Goal: Task Accomplishment & Management: Manage account settings

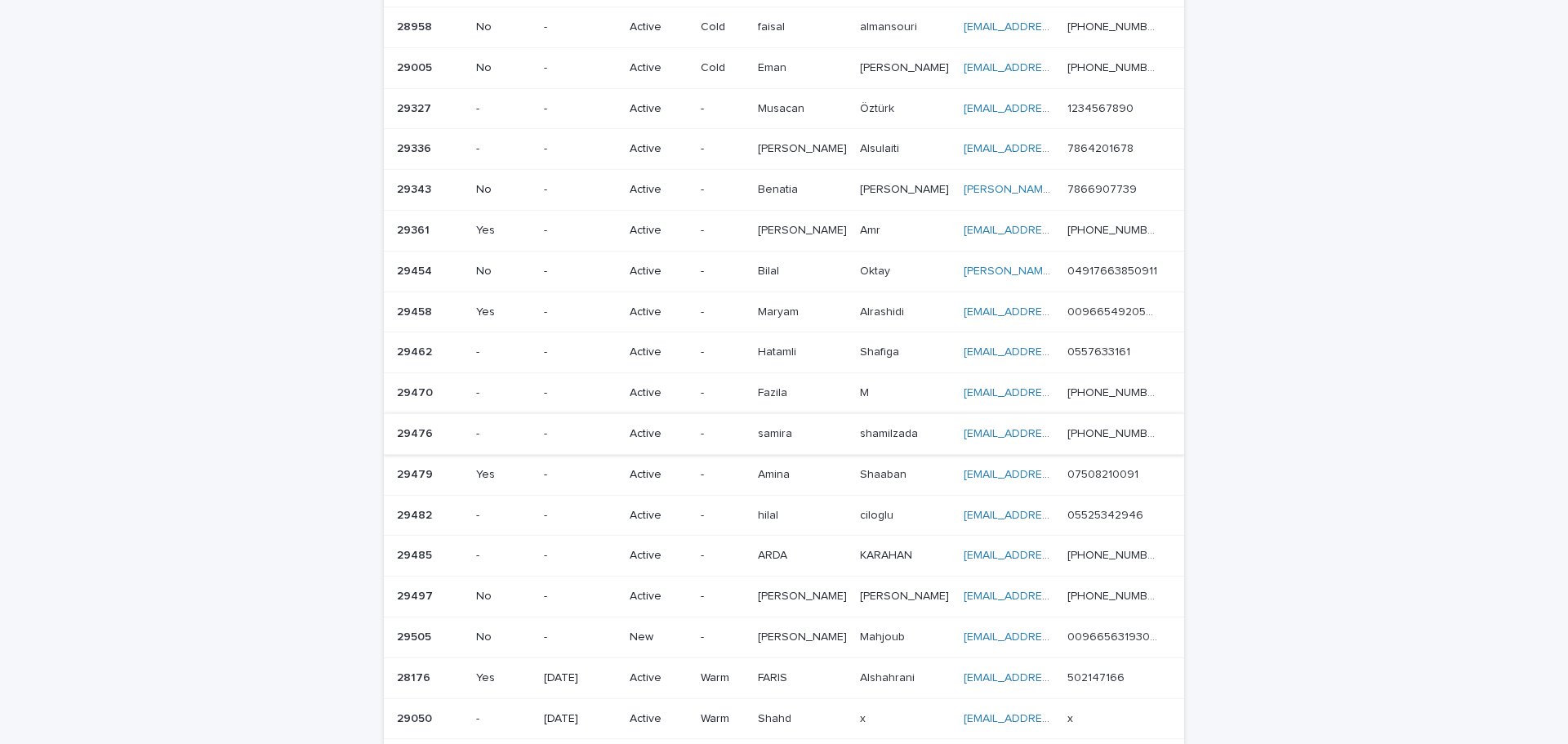
scroll to position [572, 0]
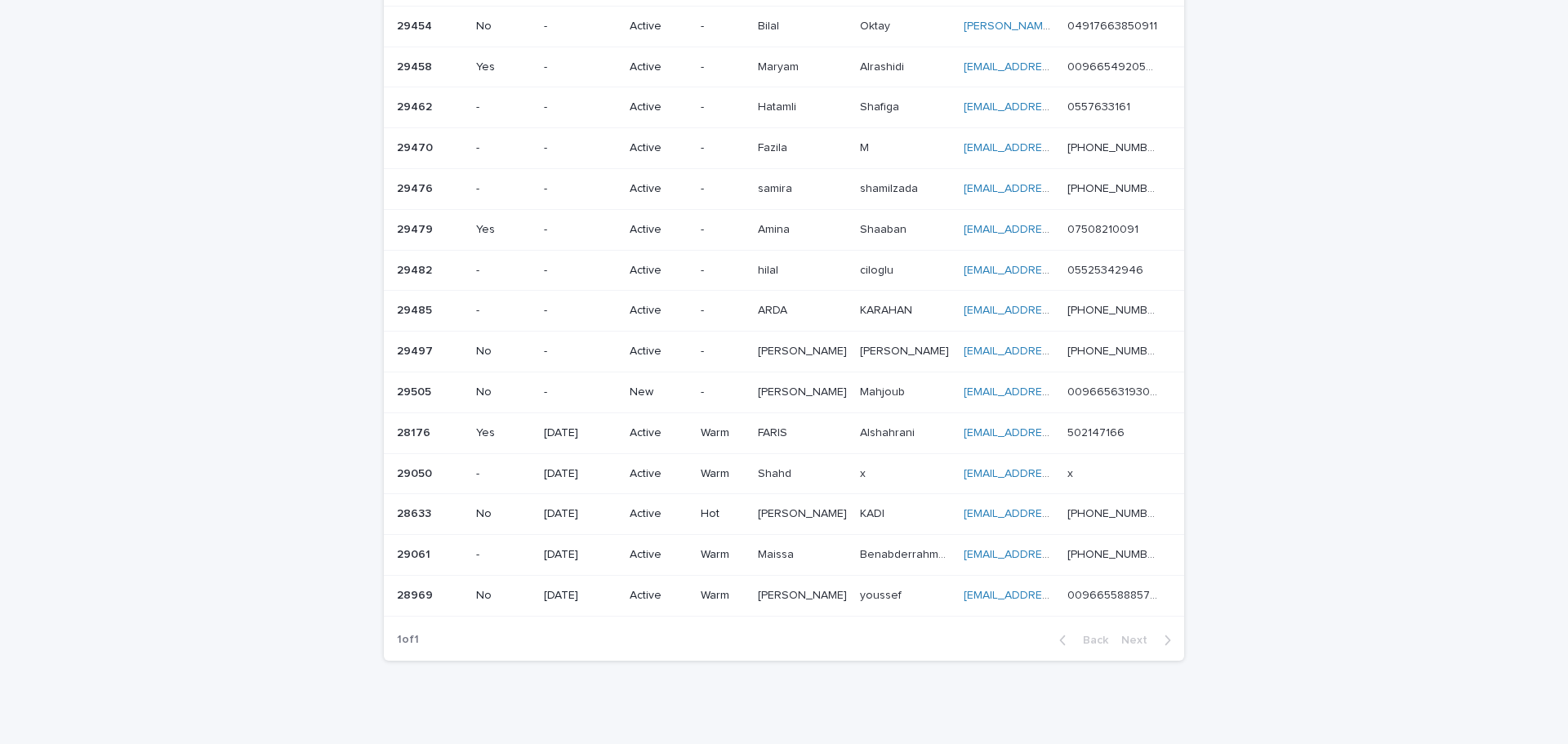
click at [525, 385] on p "No" at bounding box center [503, 392] width 54 height 14
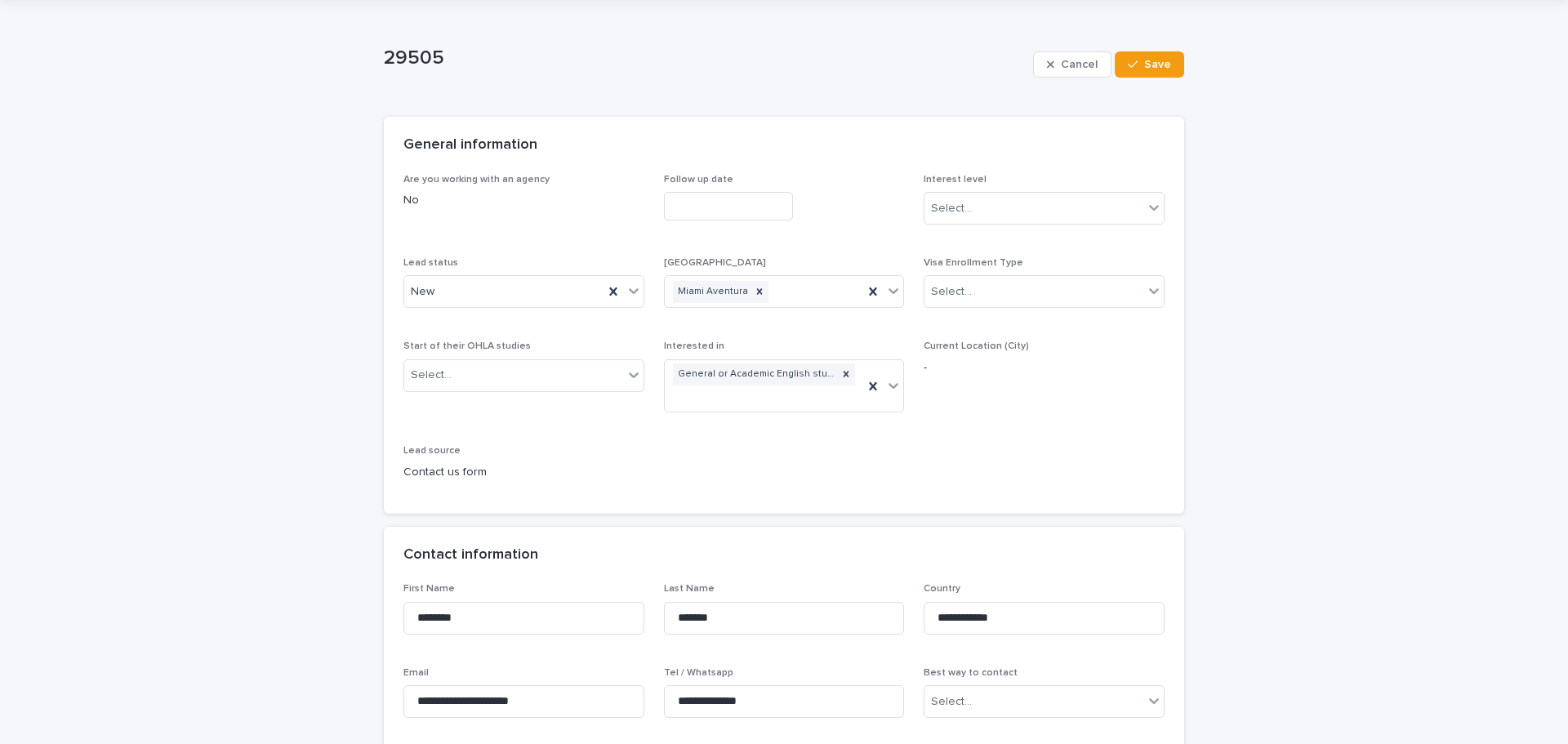
scroll to position [82, 0]
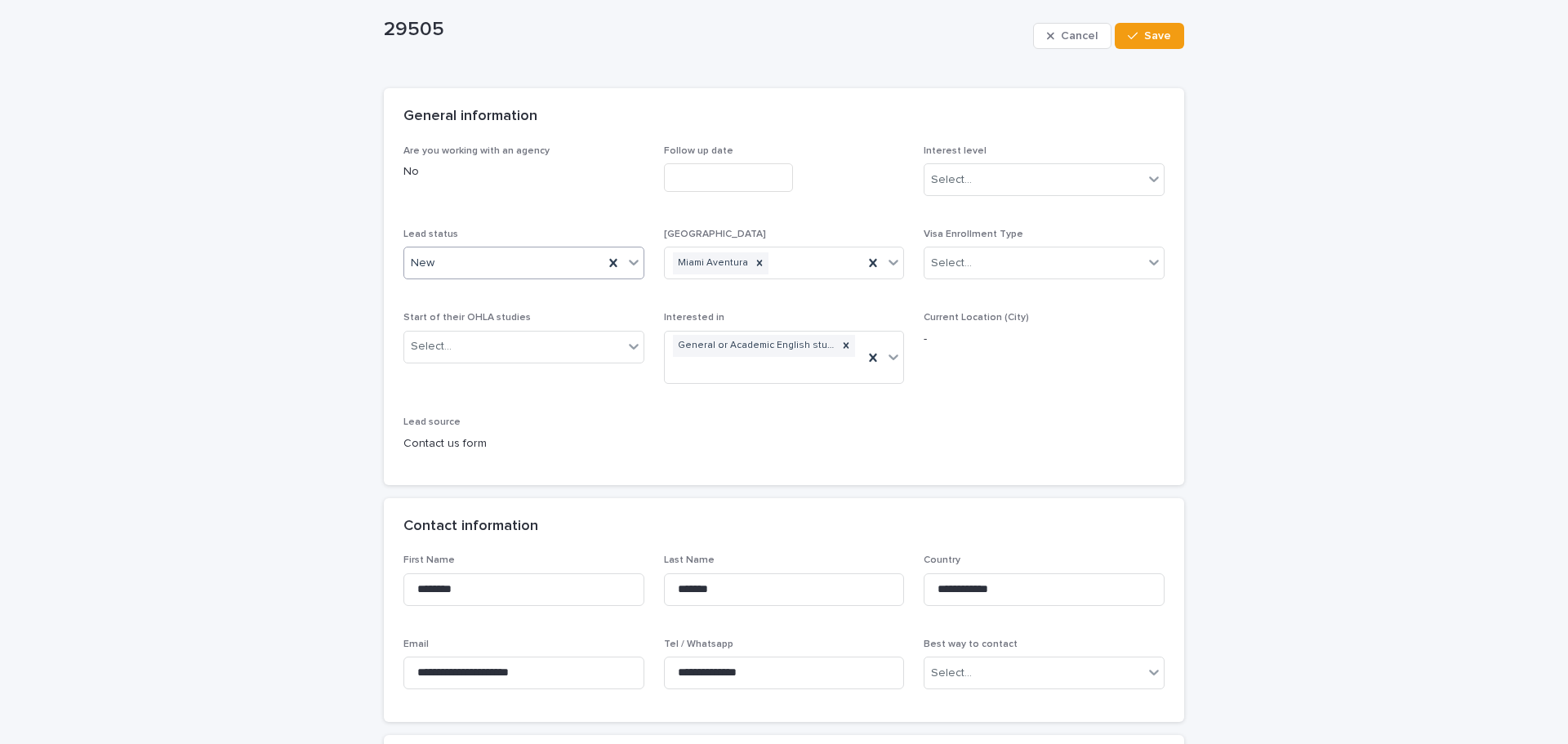
click at [626, 269] on icon at bounding box center [634, 262] width 17 height 16
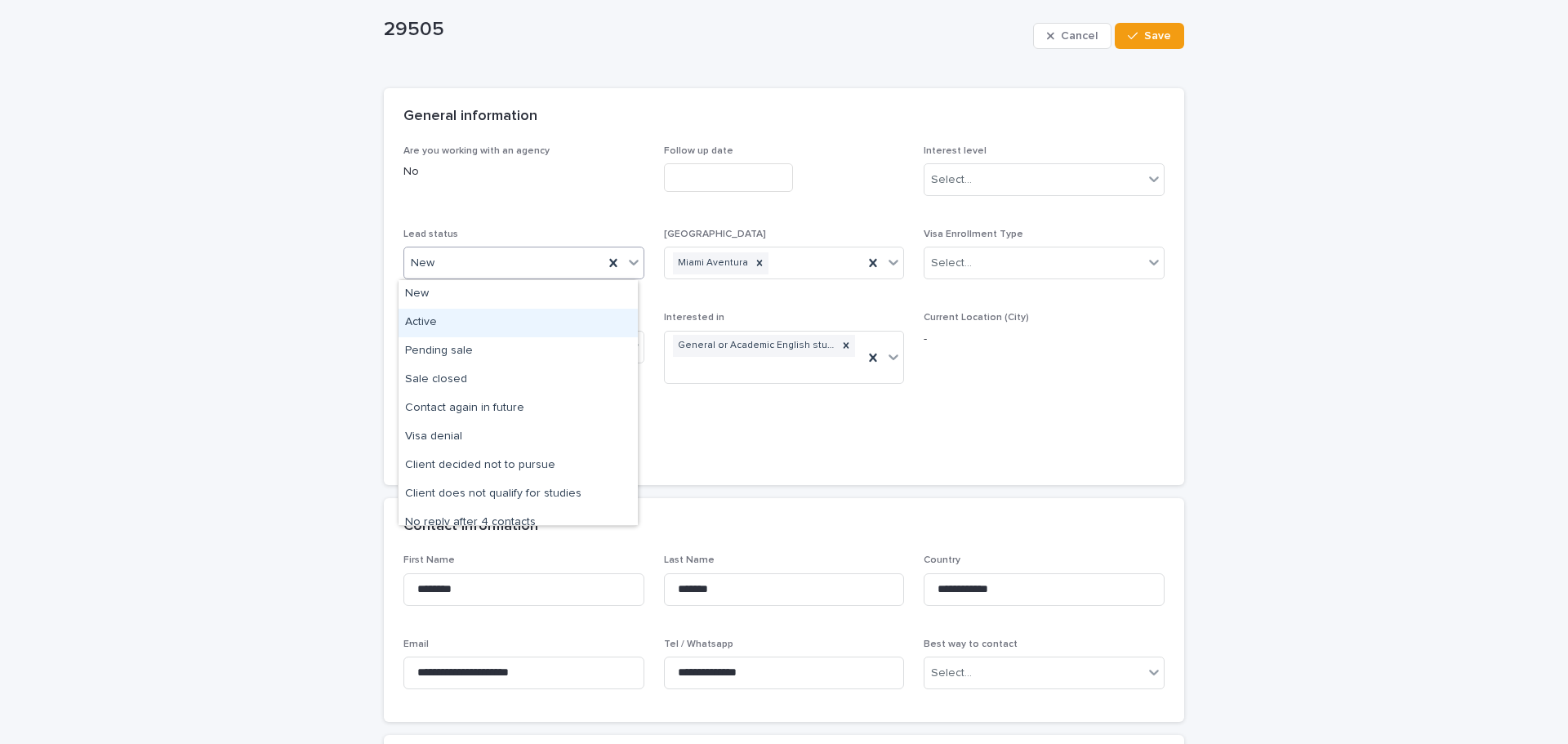
click at [572, 312] on div "Active" at bounding box center [518, 323] width 239 height 29
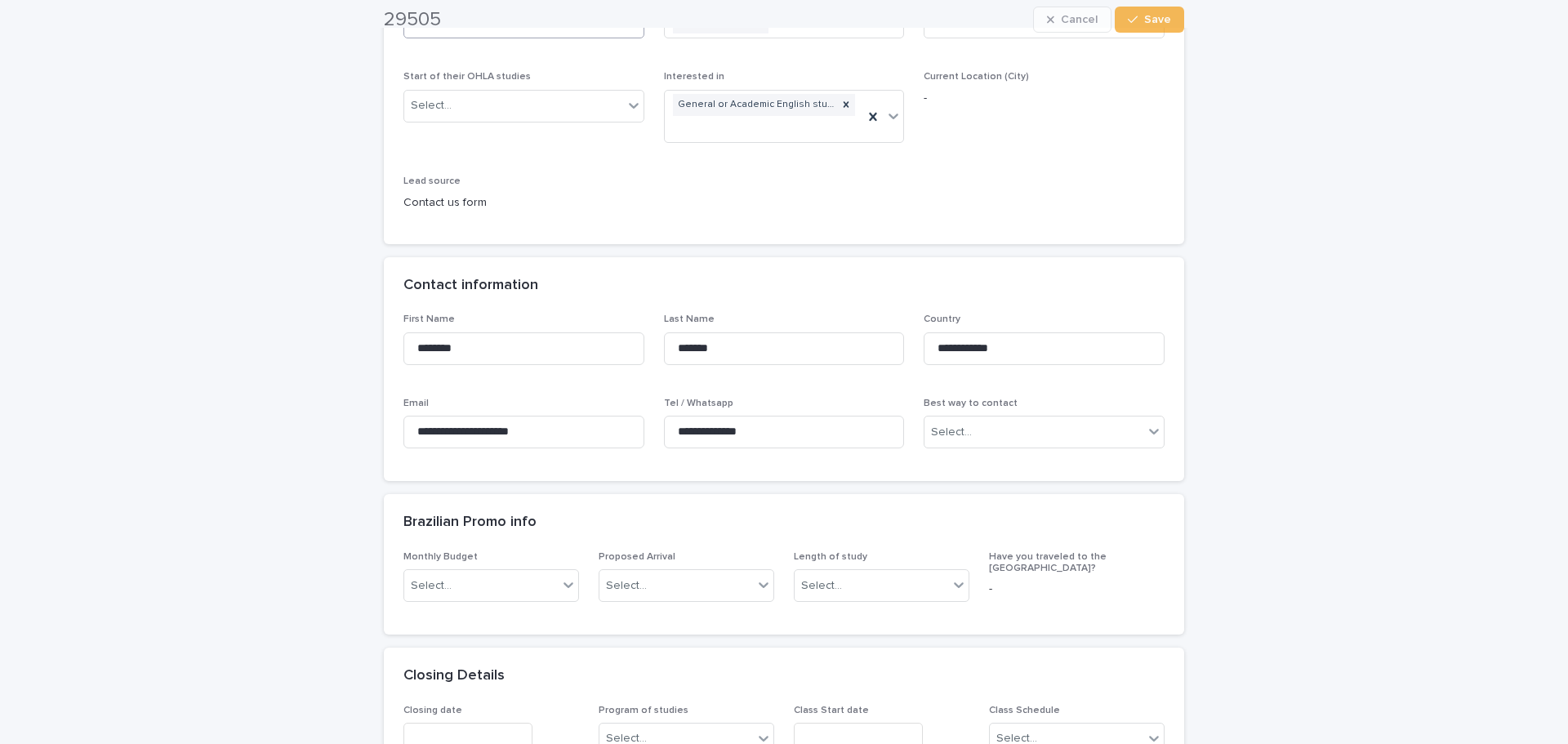
scroll to position [327, 0]
drag, startPoint x: 659, startPoint y: 427, endPoint x: 621, endPoint y: 431, distance: 38.2
click at [602, 427] on div "**********" at bounding box center [784, 383] width 761 height 148
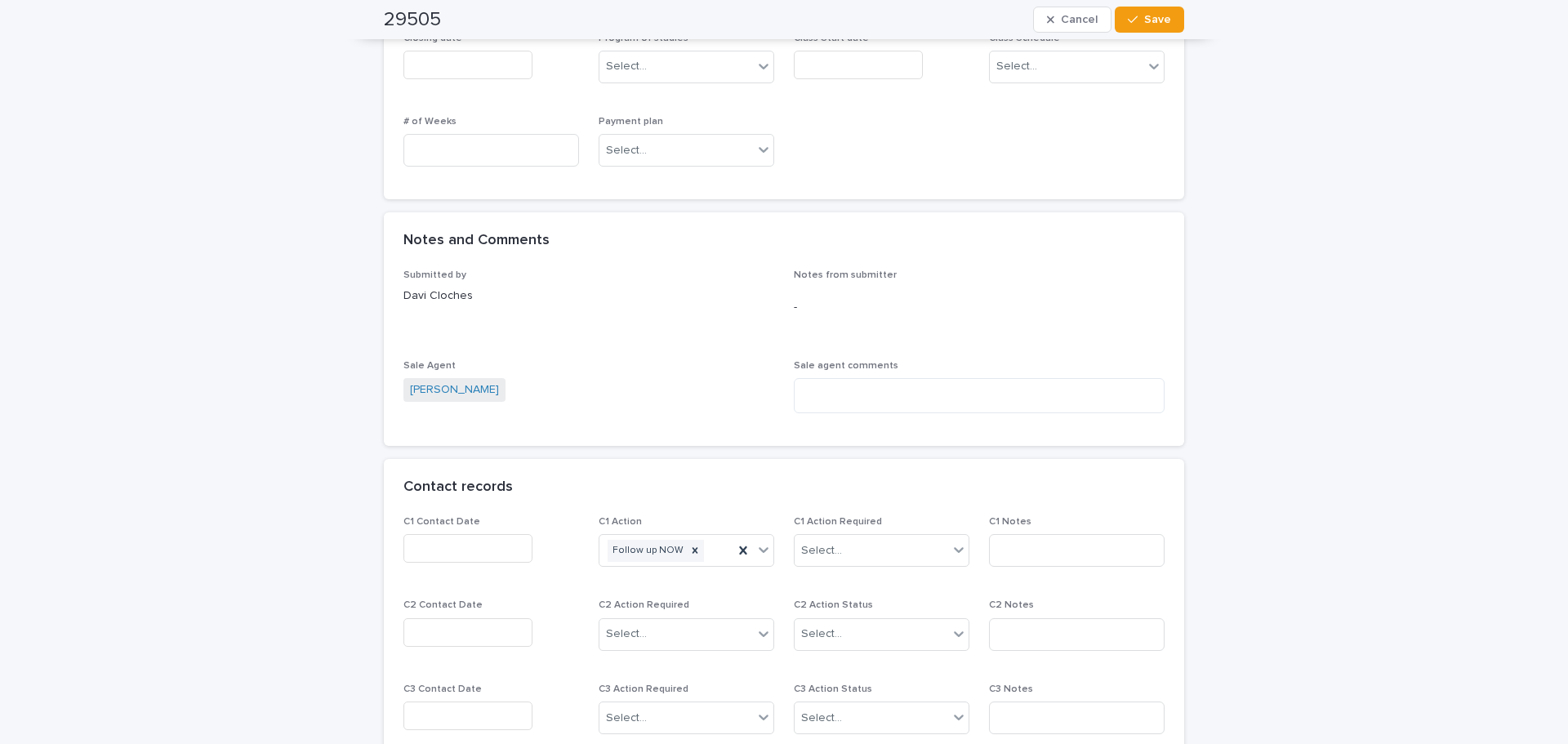
scroll to position [1142, 0]
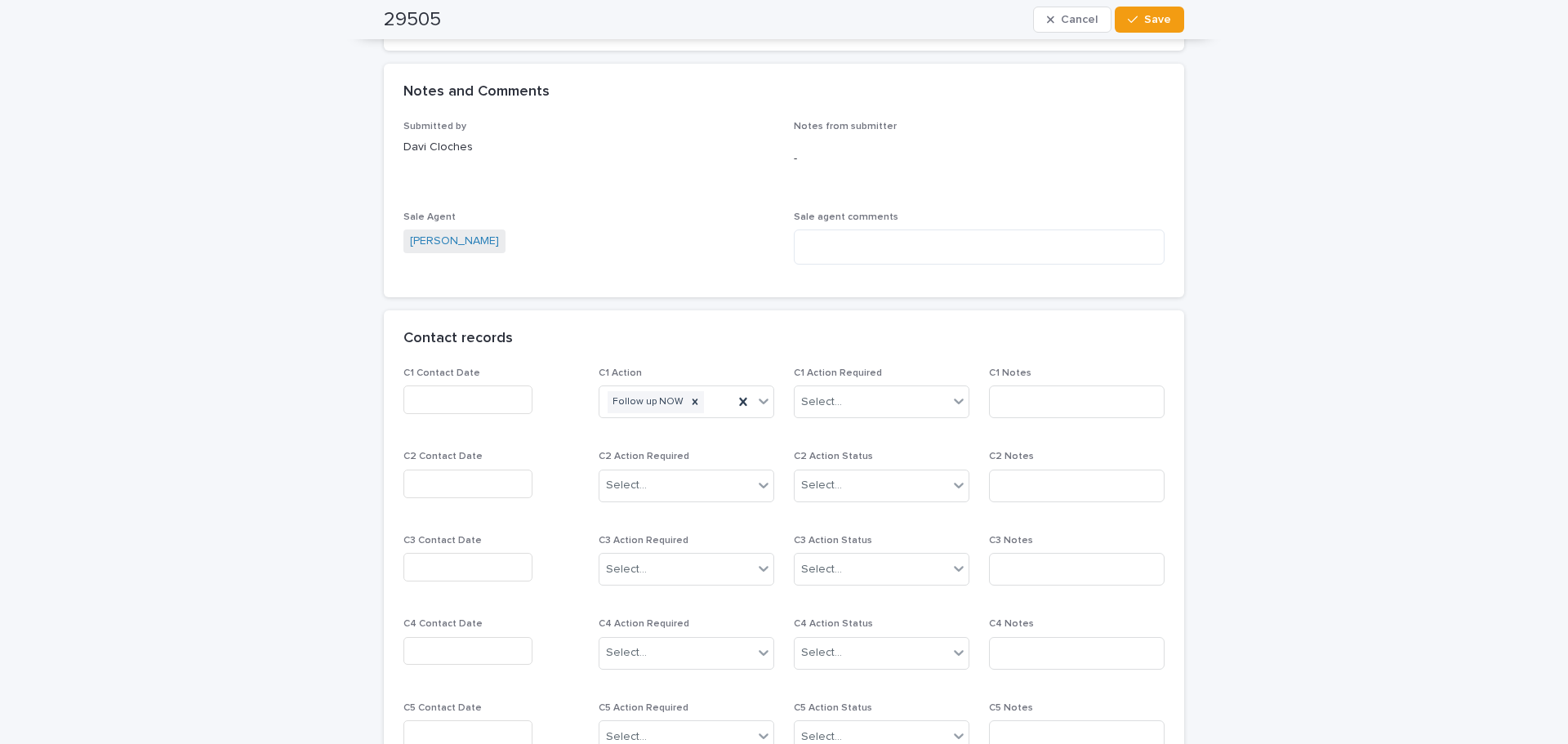
click at [486, 394] on input "text" at bounding box center [468, 399] width 129 height 29
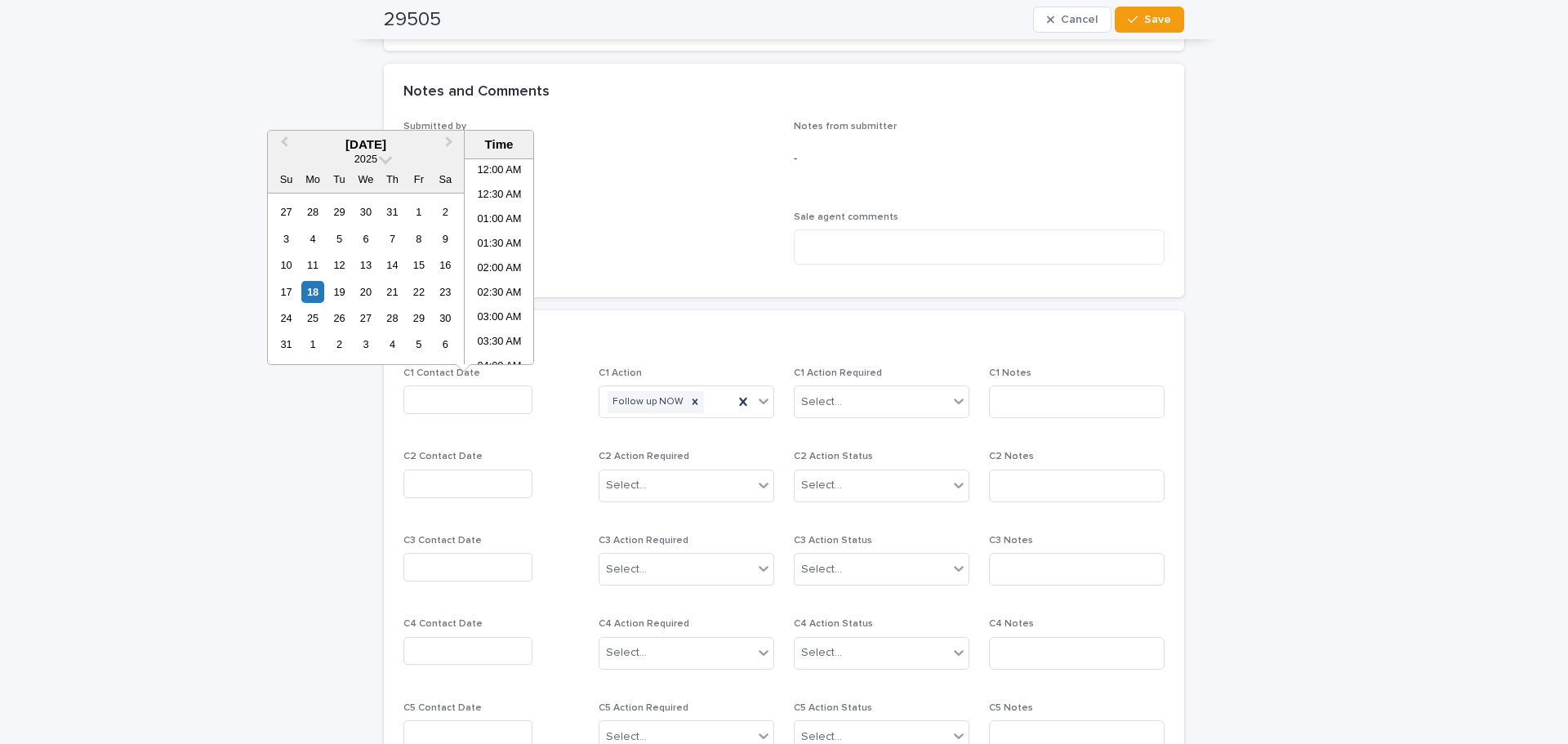
scroll to position [547, 0]
click at [309, 296] on div "18" at bounding box center [312, 291] width 22 height 22
click at [490, 285] on li "01:30 PM" at bounding box center [499, 286] width 69 height 25
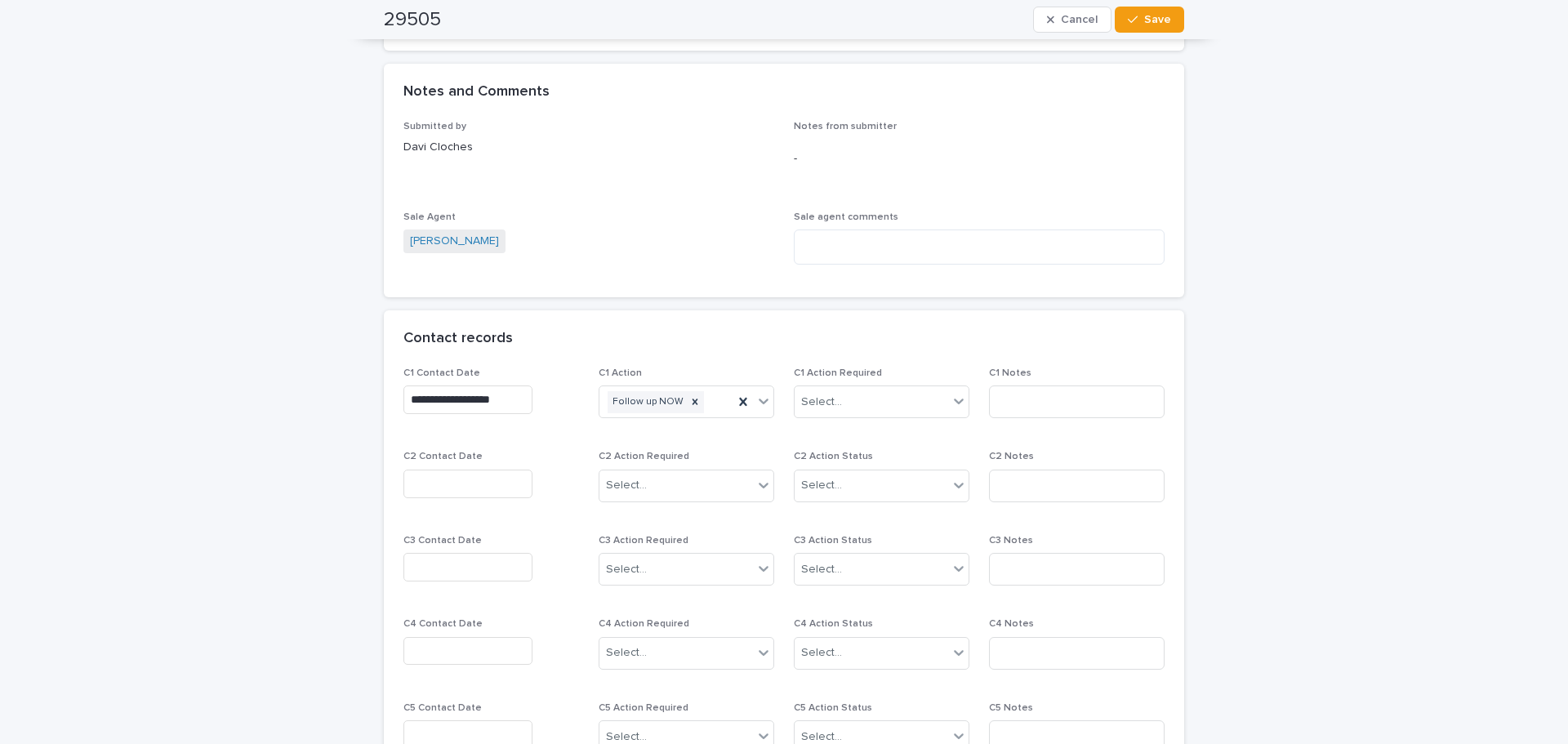
type input "**********"
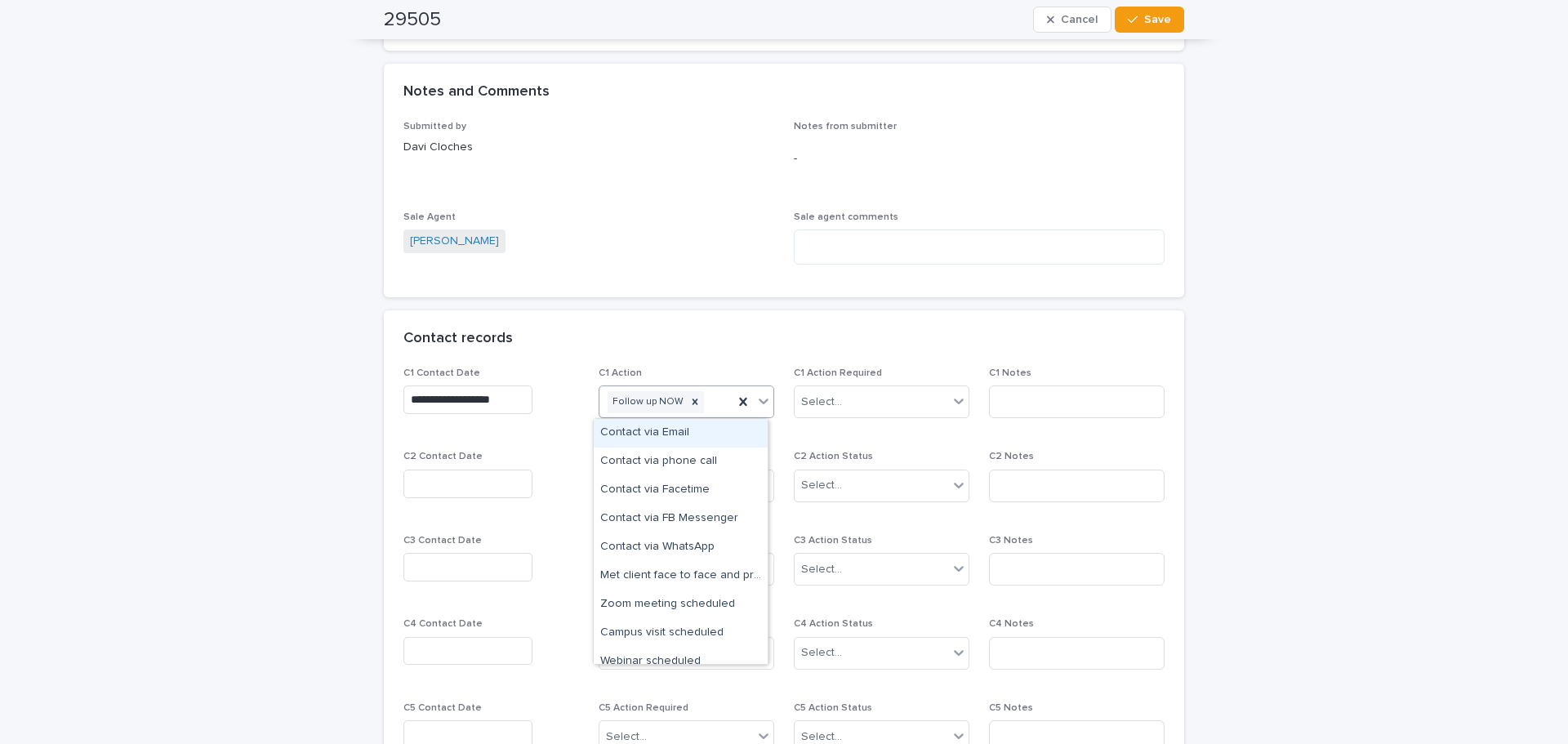
click at [758, 406] on icon at bounding box center [763, 401] width 17 height 16
click at [732, 542] on div "Contact via WhatsApp" at bounding box center [680, 547] width 174 height 29
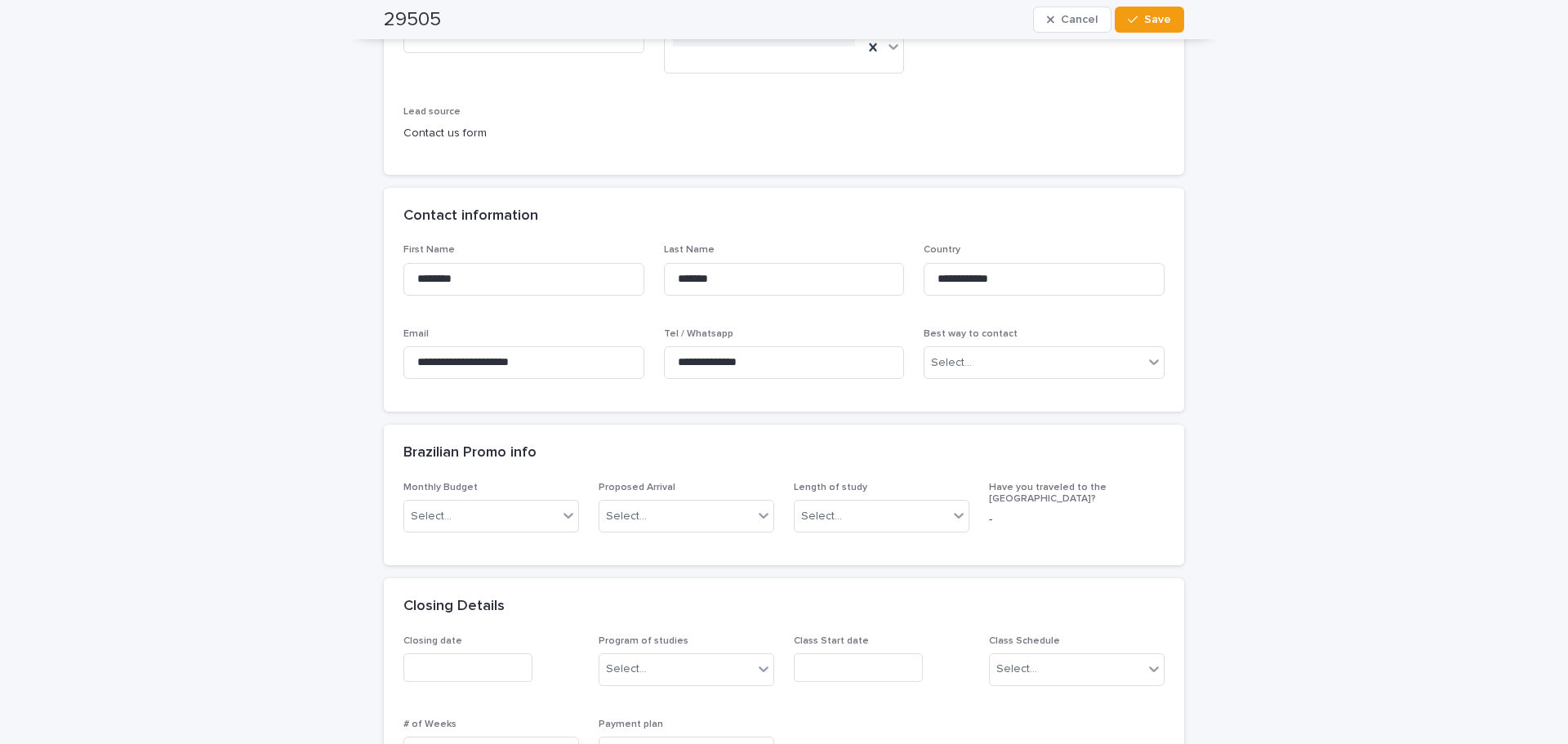
scroll to position [163, 0]
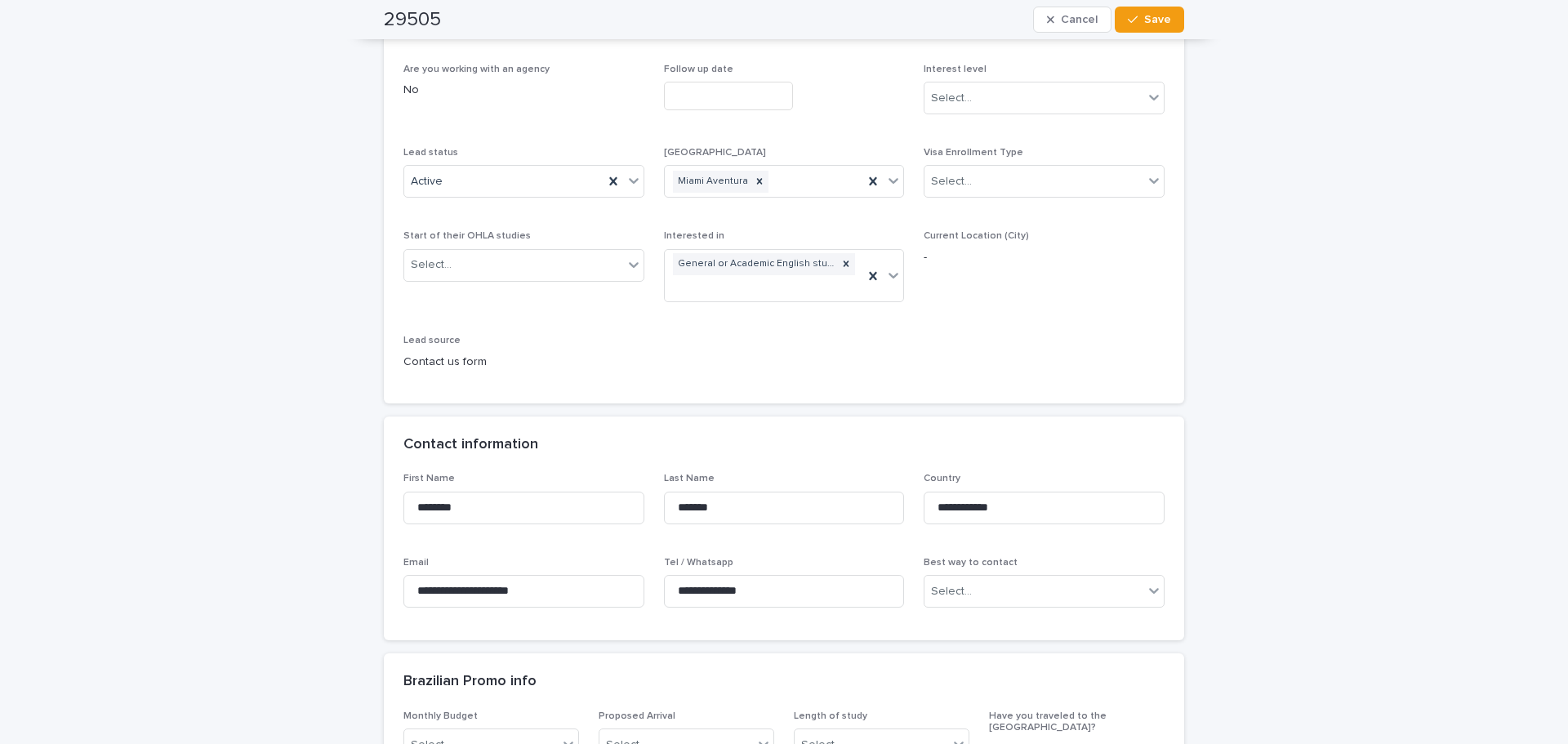
click at [1162, 30] on button "Save" at bounding box center [1150, 20] width 69 height 26
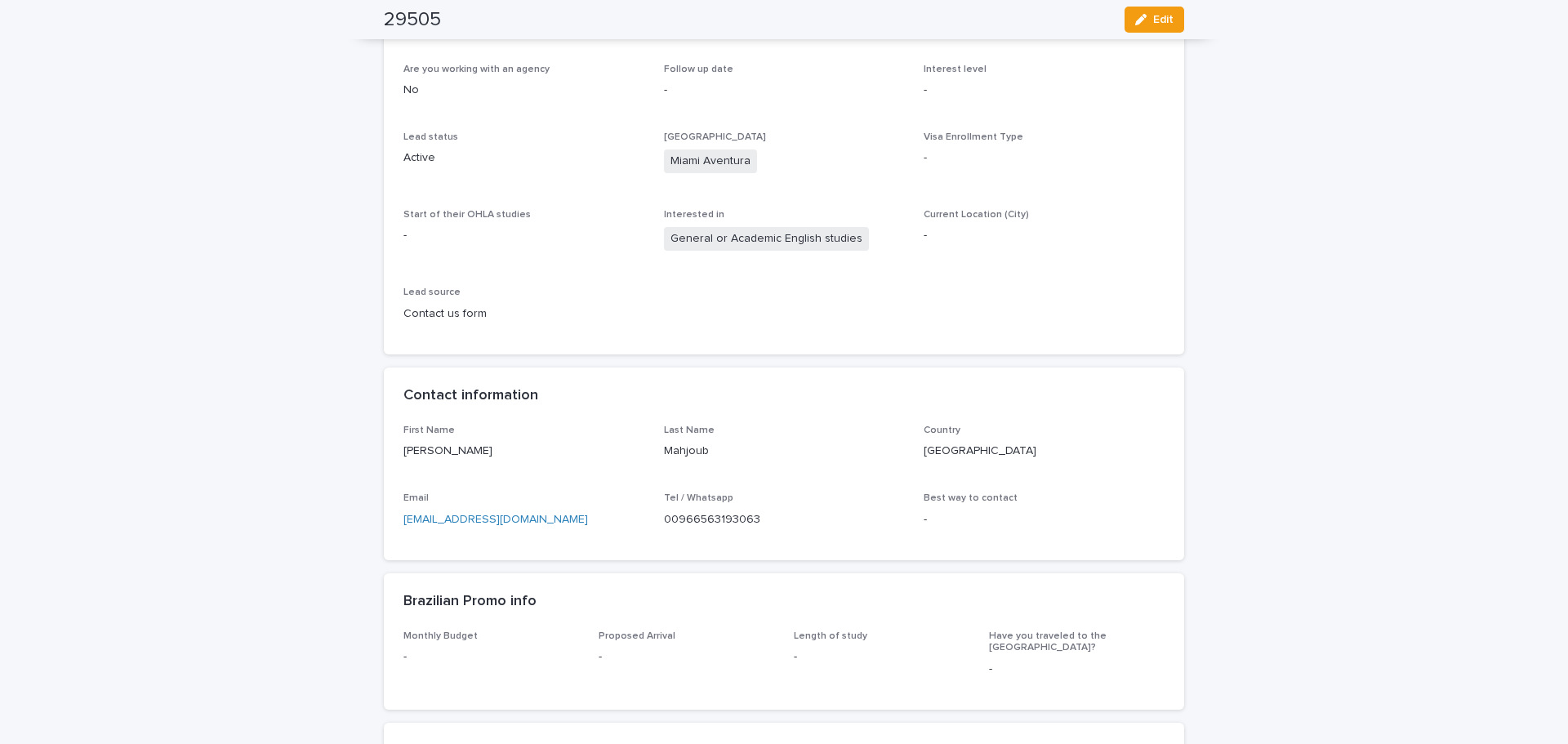
drag, startPoint x: 79, startPoint y: 366, endPoint x: 139, endPoint y: 389, distance: 64.3
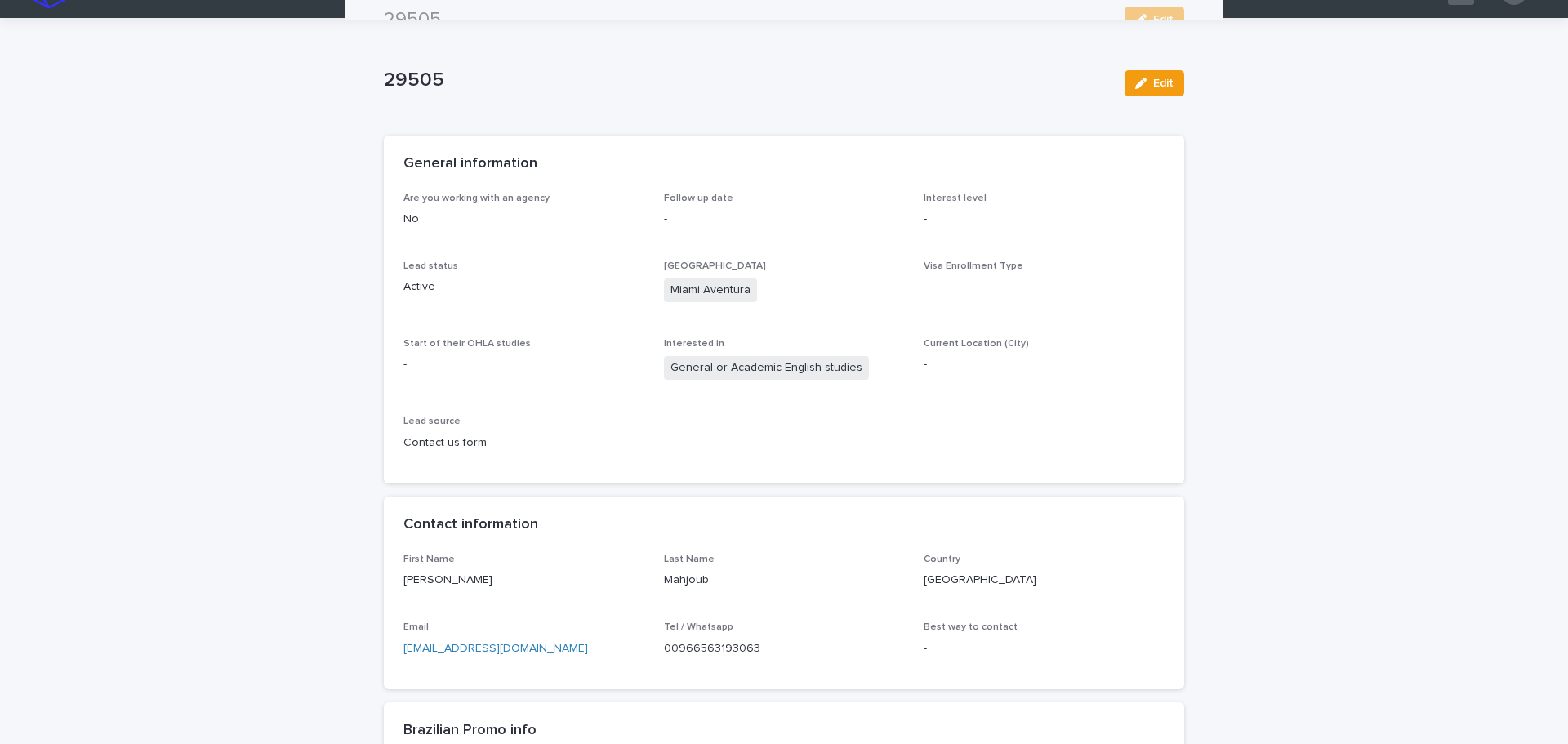
scroll to position [0, 0]
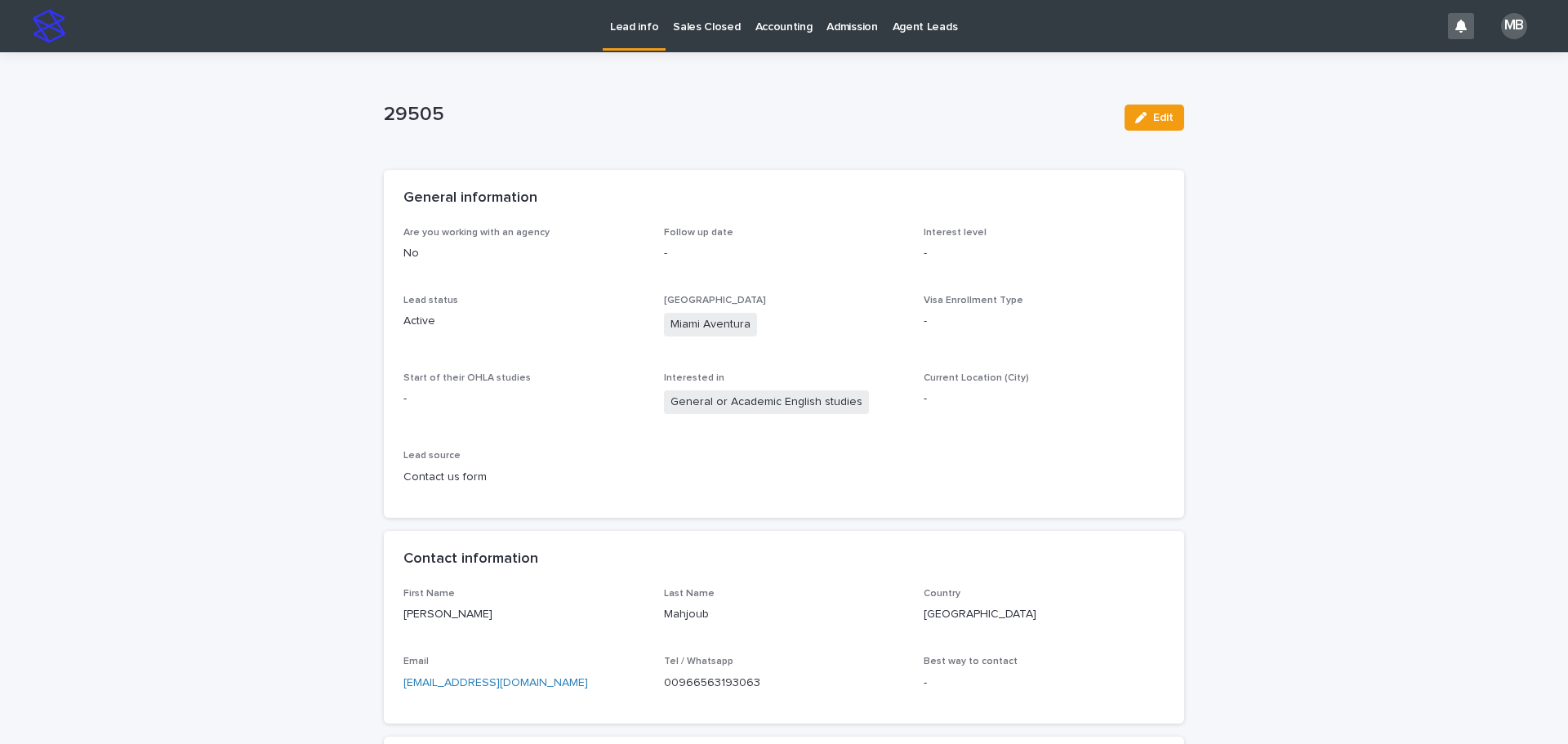
click at [645, 34] on p "Lead info" at bounding box center [634, 17] width 48 height 35
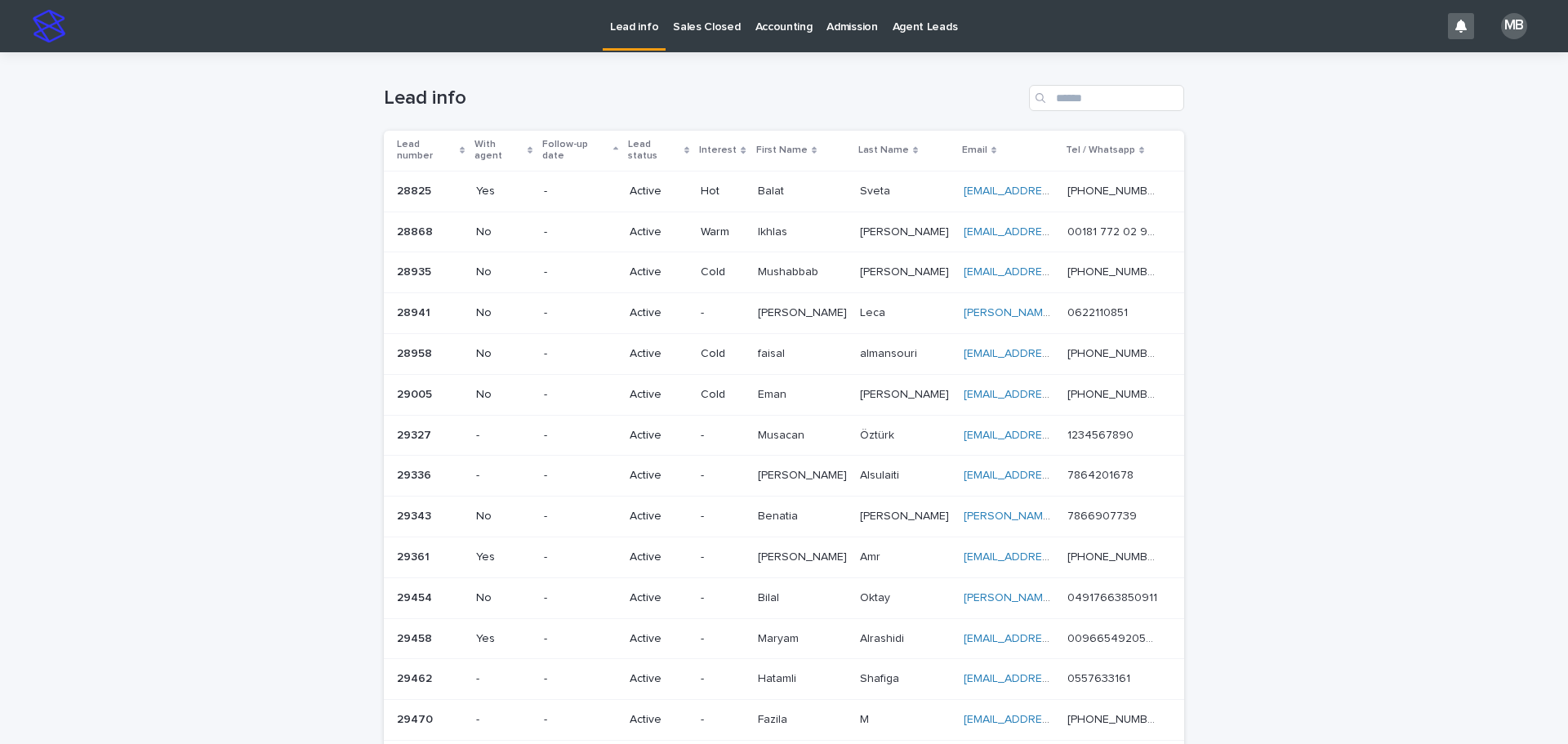
click at [744, 77] on div "Lead info" at bounding box center [784, 91] width 801 height 78
click at [712, 26] on p "Sales Closed" at bounding box center [706, 17] width 67 height 35
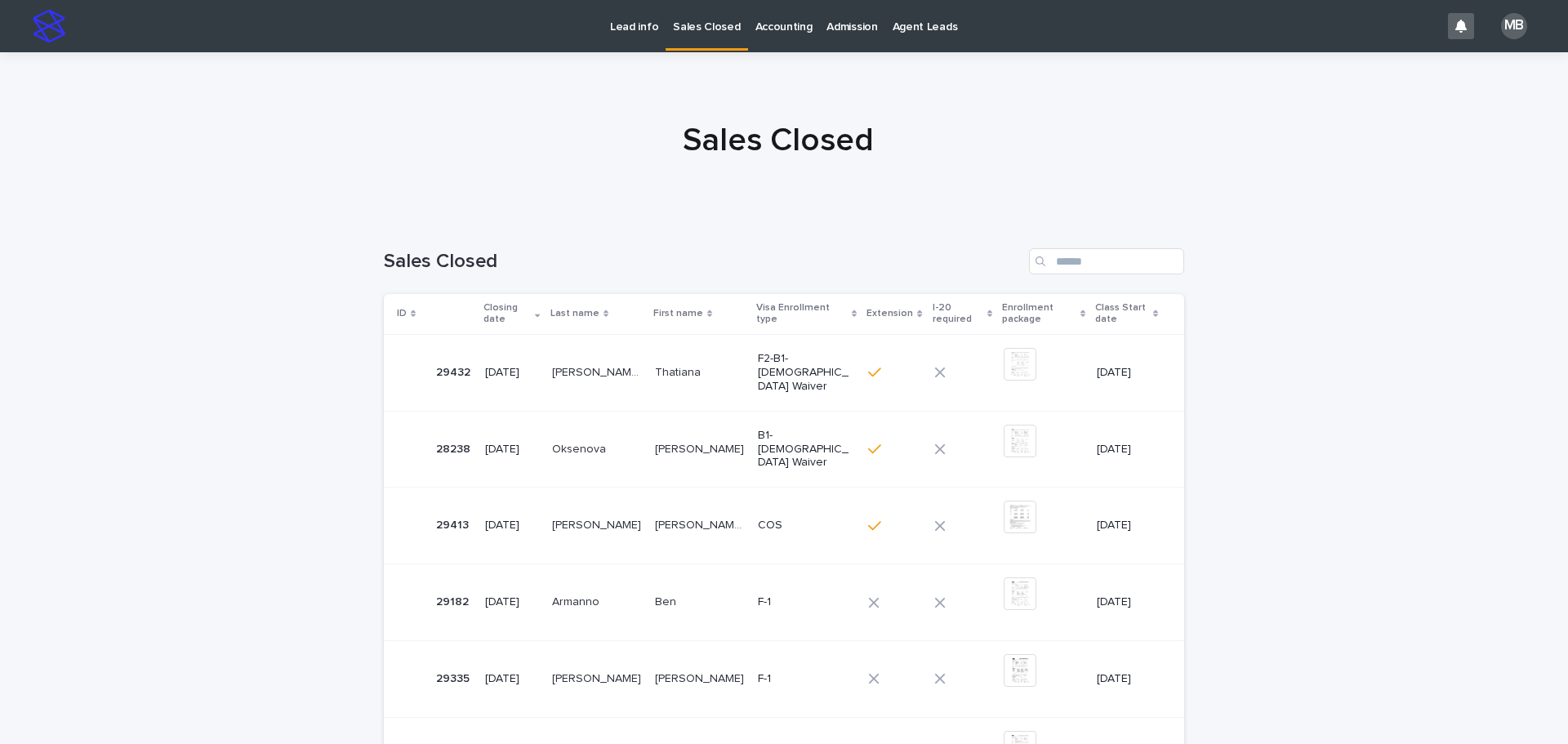
click at [634, 25] on p "Lead info" at bounding box center [634, 17] width 48 height 35
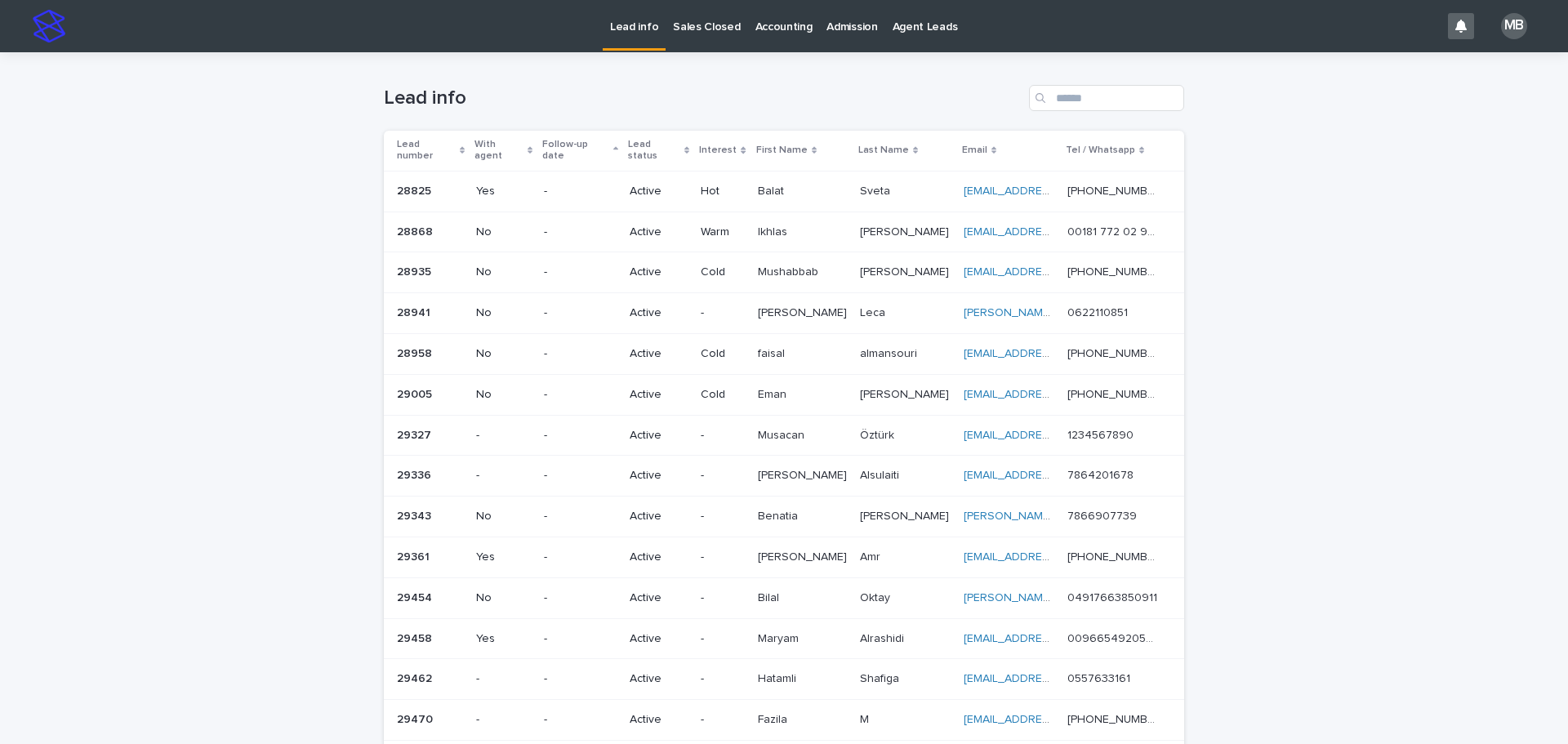
click at [818, 59] on div "Lead info" at bounding box center [784, 91] width 801 height 78
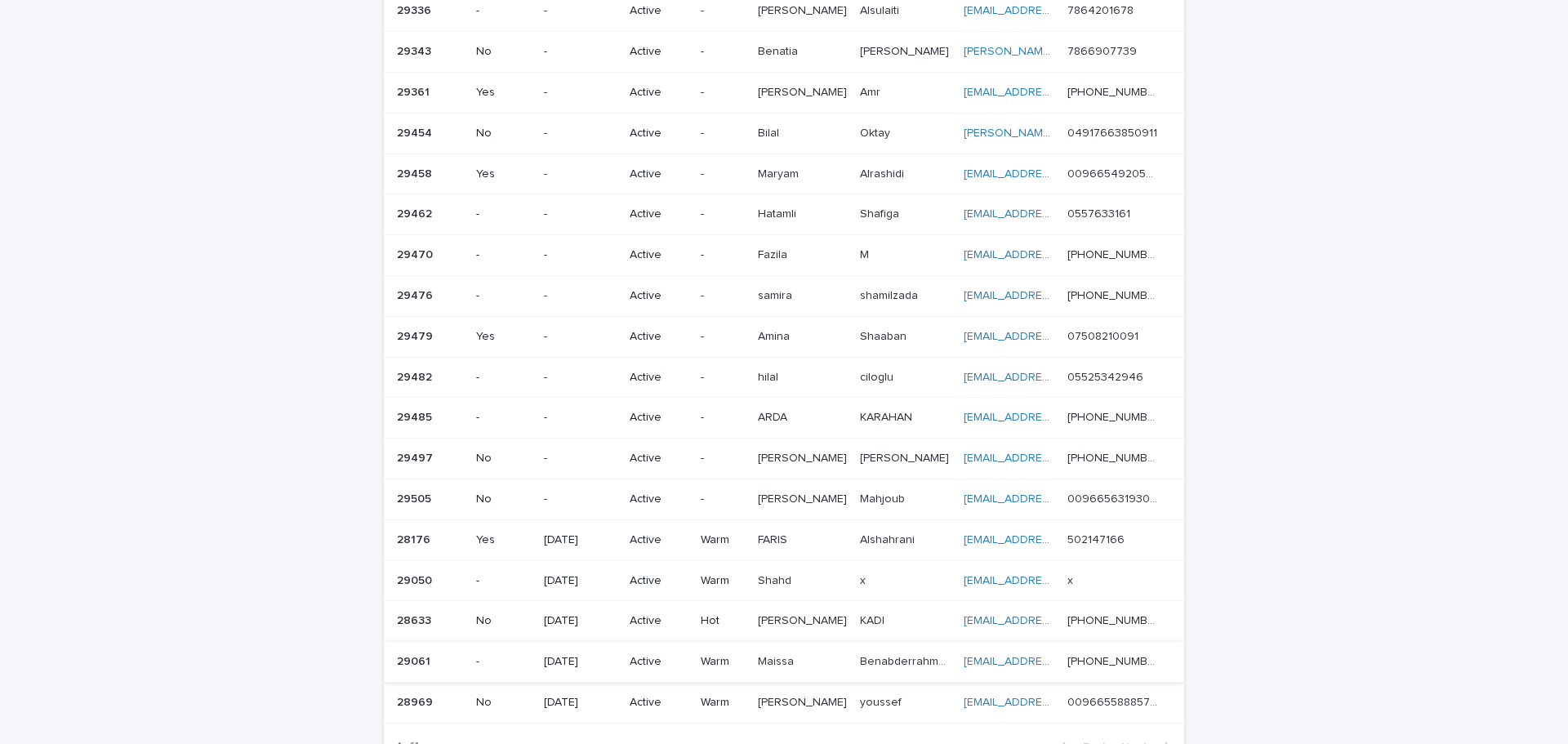
scroll to position [490, 0]
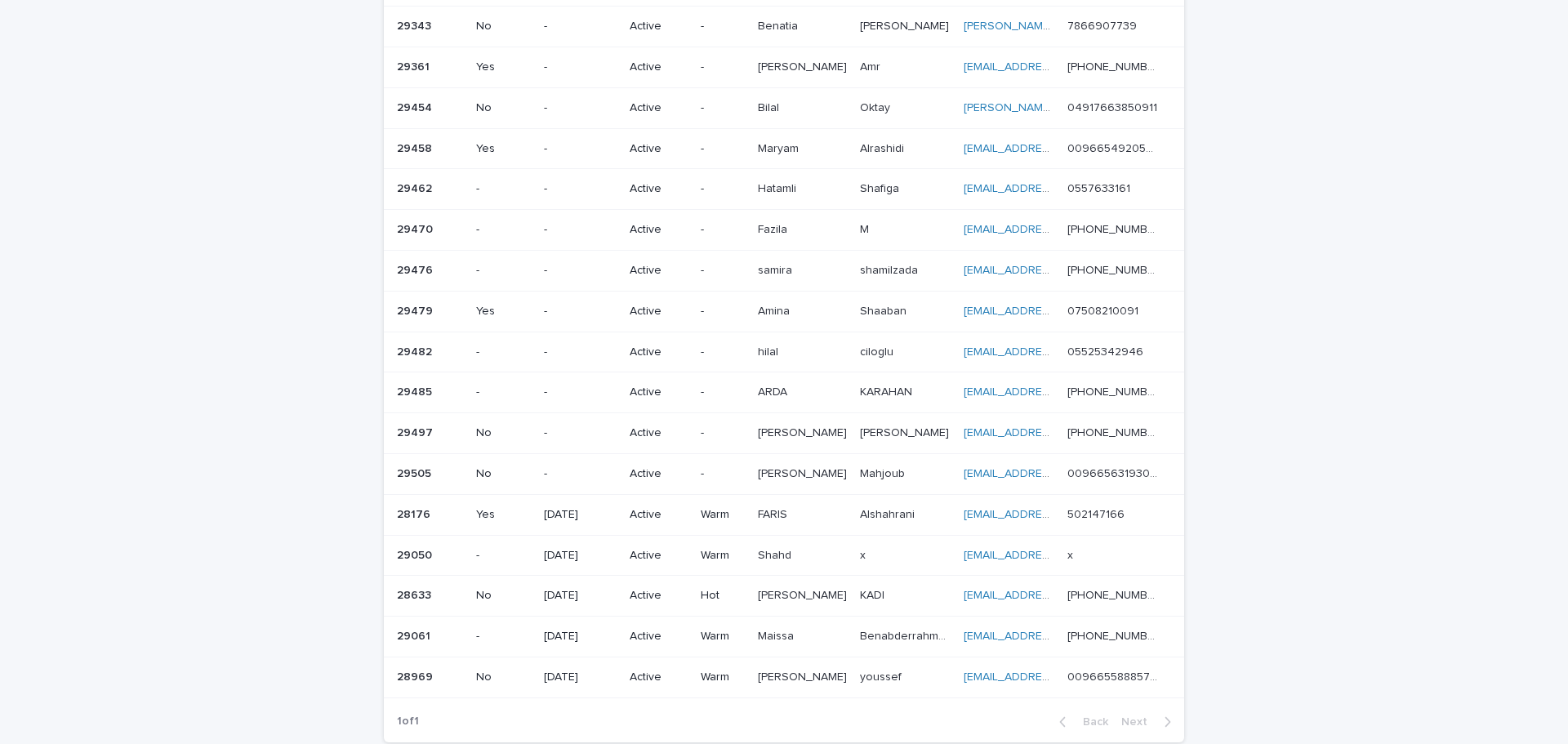
drag, startPoint x: 1397, startPoint y: 424, endPoint x: 1388, endPoint y: 425, distance: 9.1
click at [1400, 421] on div "Loading... Saving… Loading... Saving… Lead info Lead number With agent Follow-u…" at bounding box center [784, 200] width 1568 height 1274
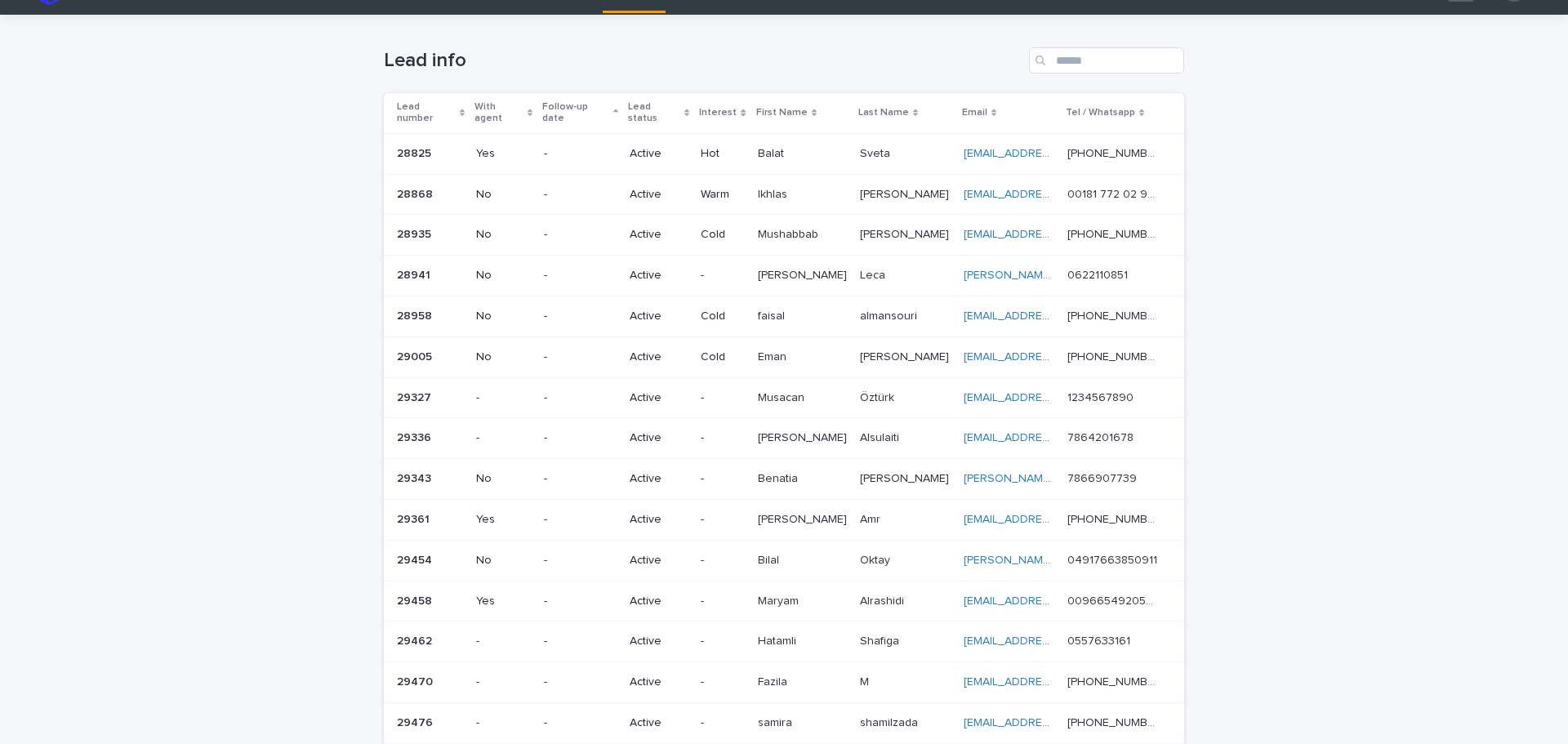
scroll to position [0, 0]
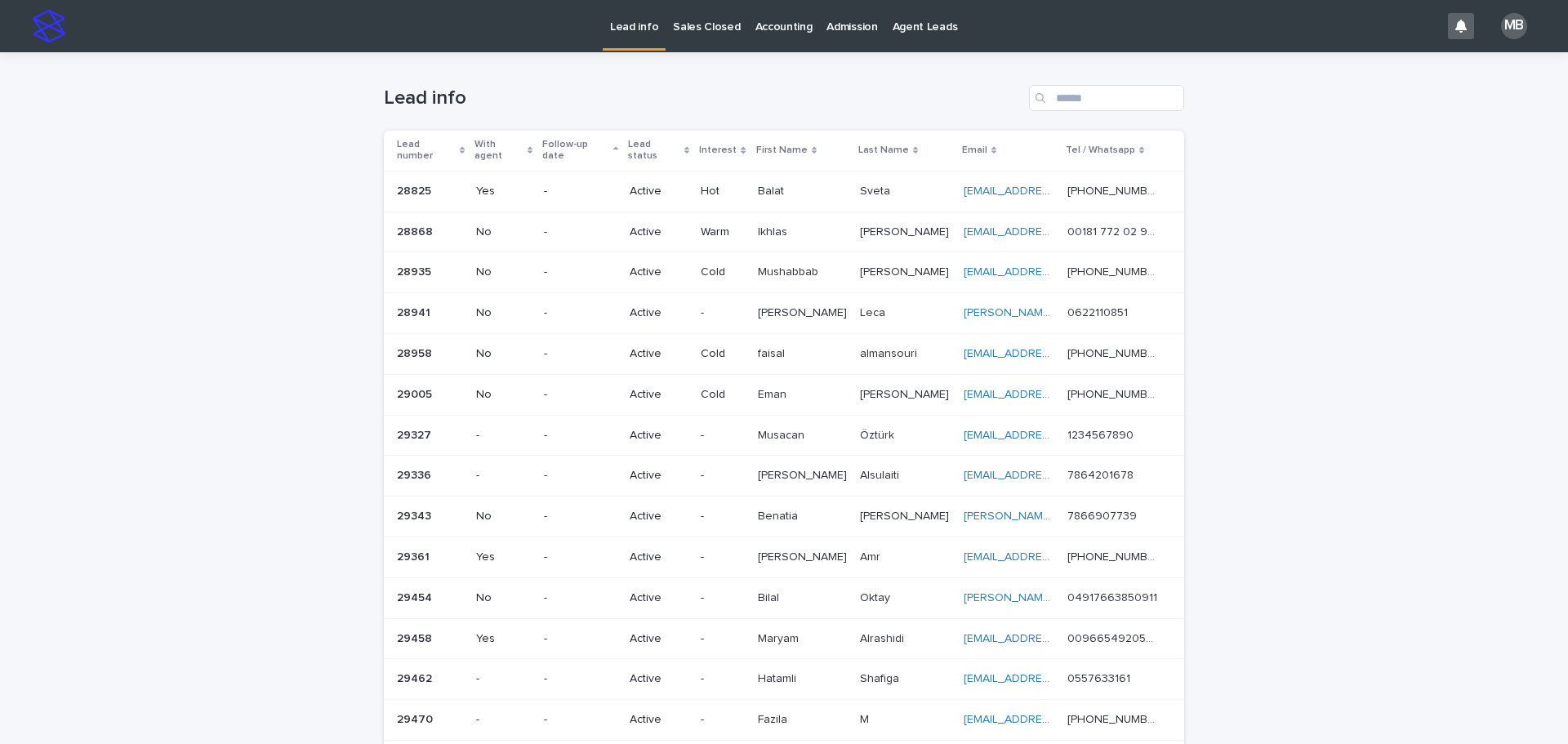
click at [1298, 403] on div "Loading... Saving… Loading... Saving… Lead info Lead number With agent Follow-u…" at bounding box center [784, 689] width 1568 height 1274
click at [456, 137] on div "Lead number" at bounding box center [431, 150] width 68 height 31
click at [19, 308] on div "Loading... Saving… Loading... Saving… Lead info Lead number With agent Follow-u…" at bounding box center [784, 689] width 1568 height 1274
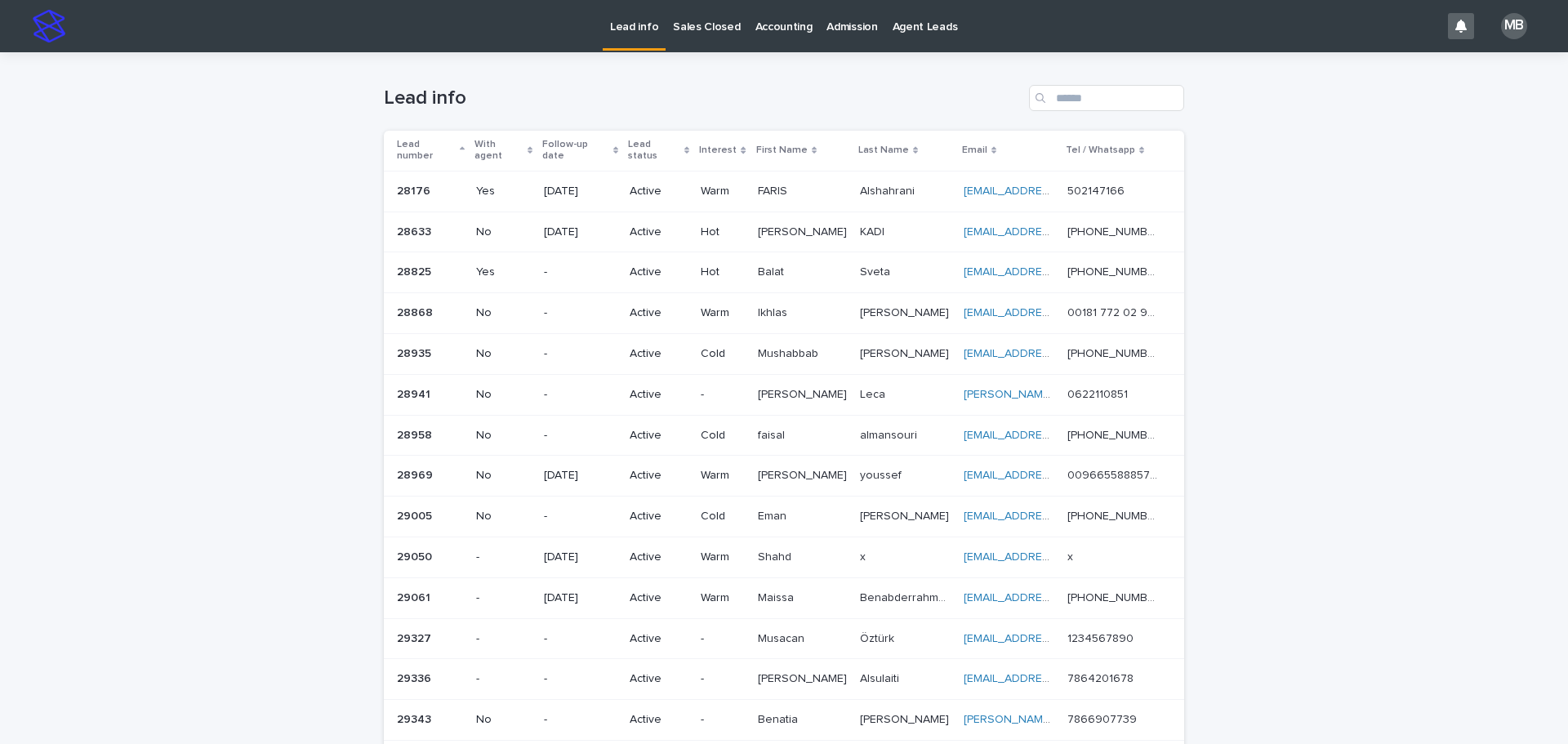
scroll to position [617, 0]
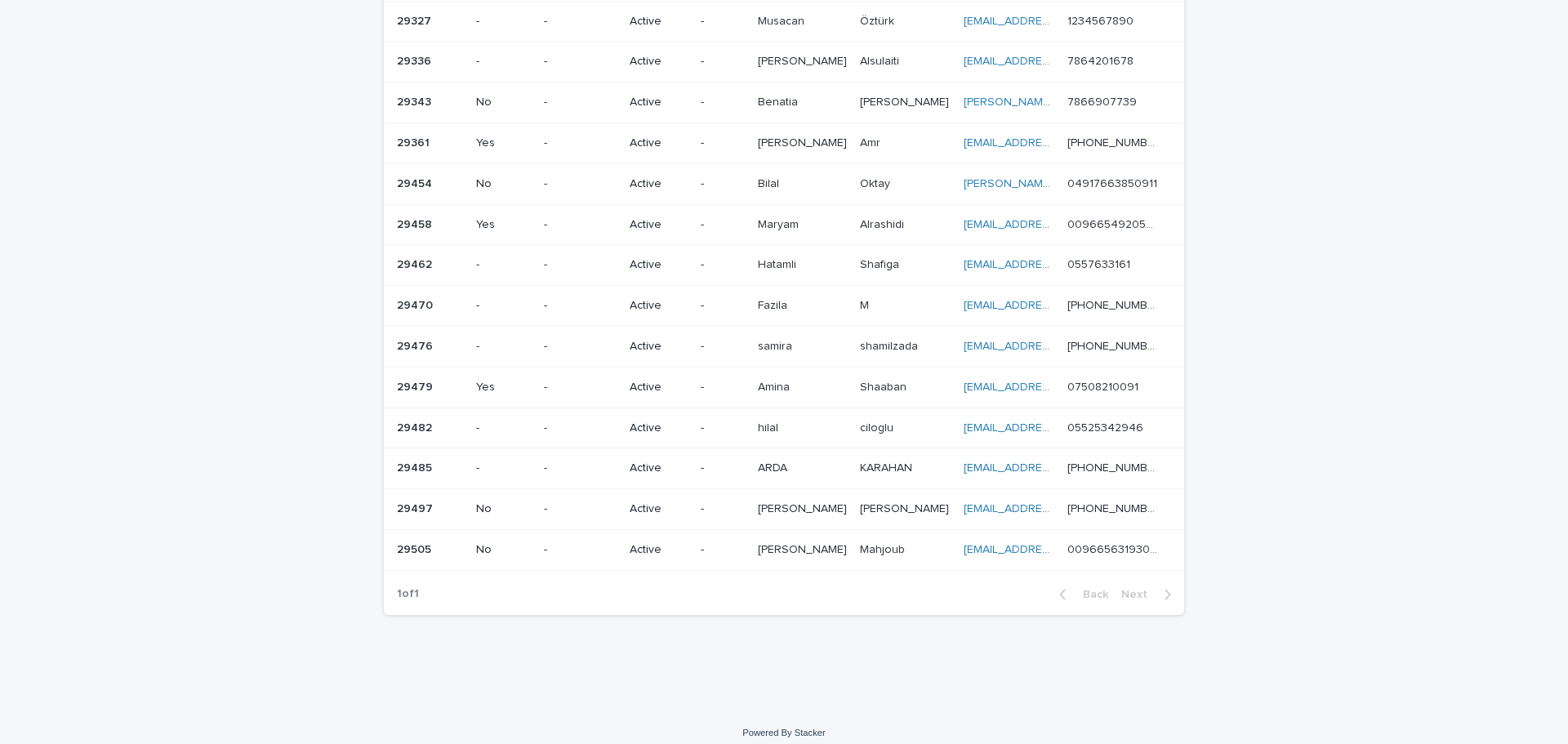
click at [758, 545] on td "[PERSON_NAME]" at bounding box center [802, 549] width 102 height 40
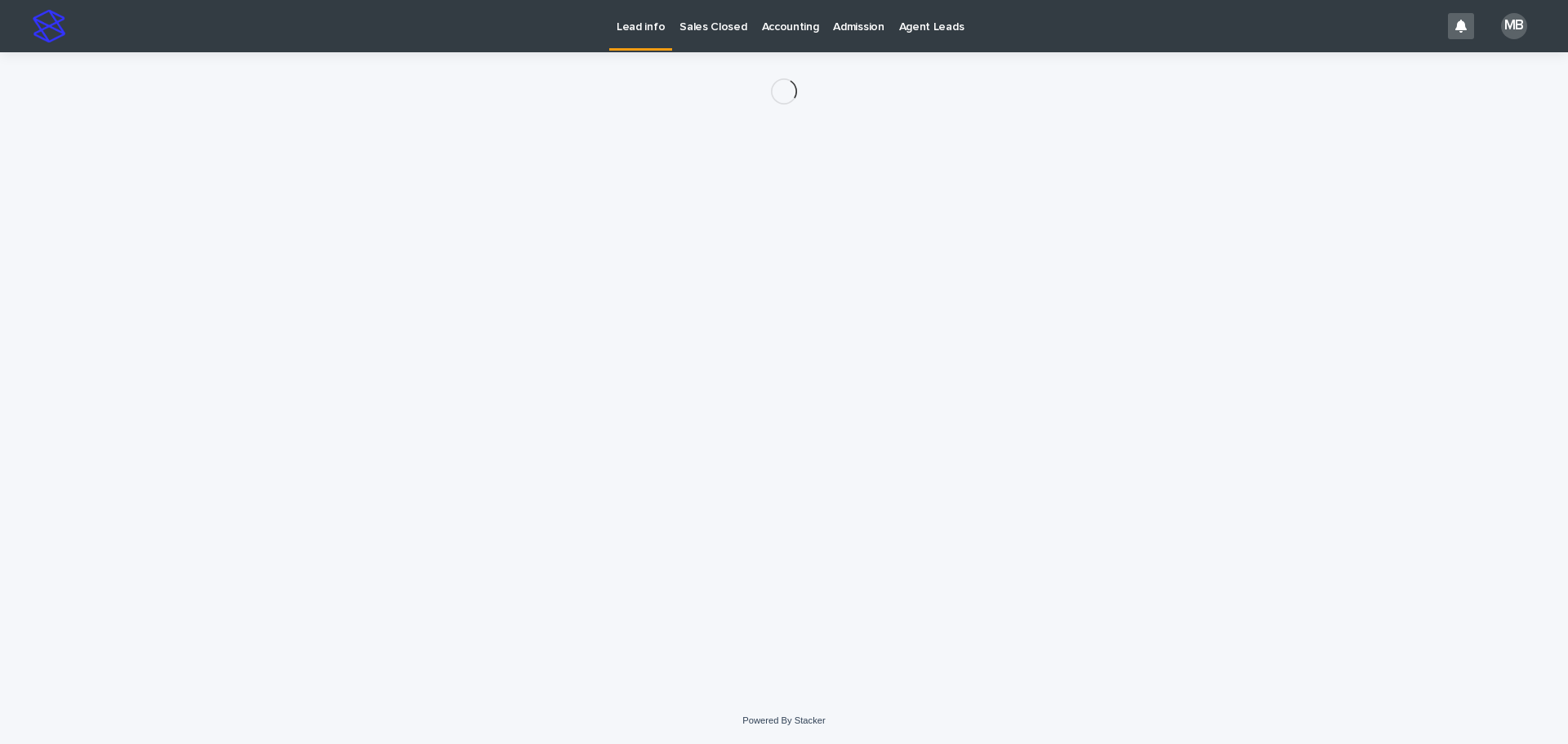
click at [125, 379] on div "Loading... Saving… Loading... Saving…" at bounding box center [784, 374] width 1568 height 645
click at [135, 377] on div "Loading... Saving… Loading... Saving…" at bounding box center [784, 374] width 1568 height 645
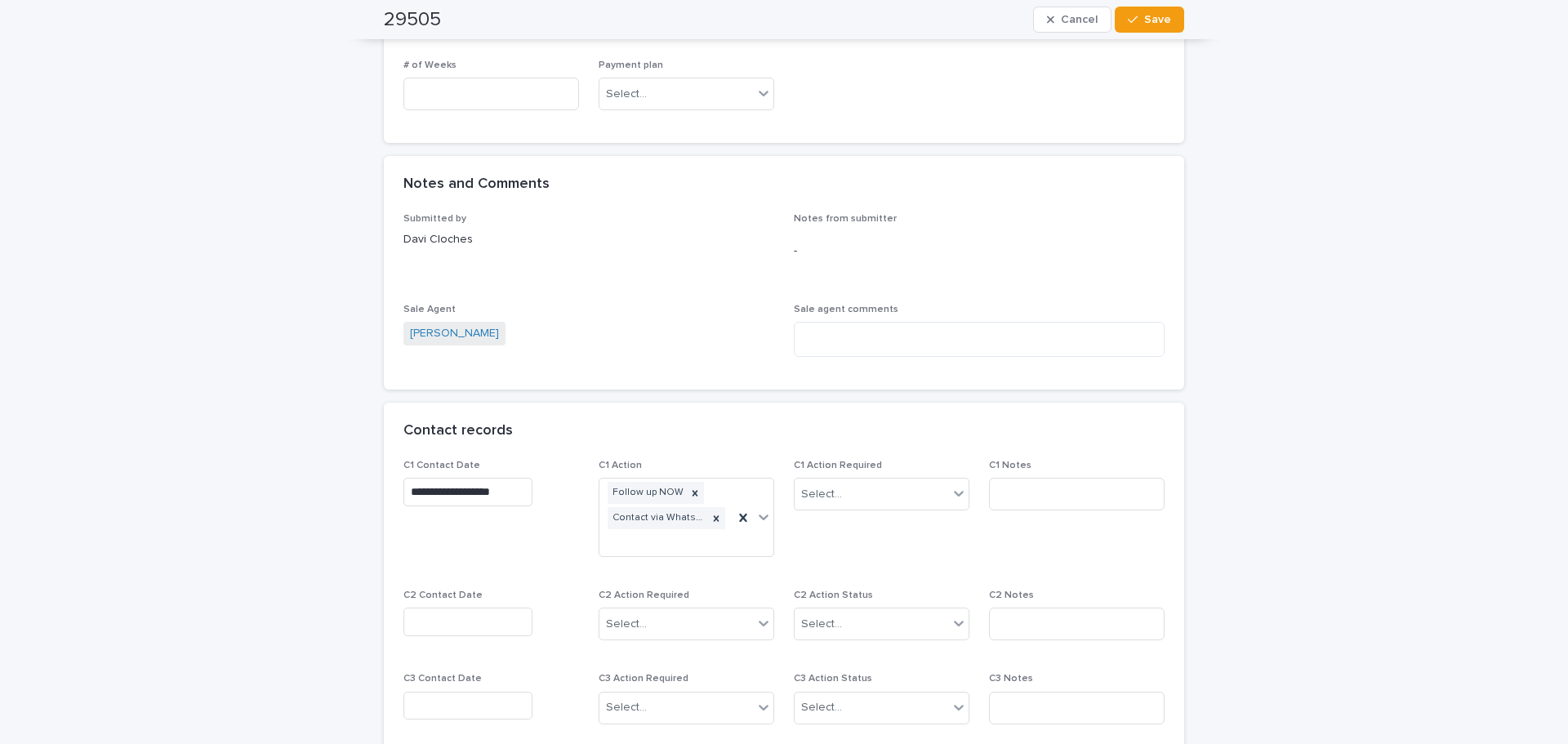
scroll to position [1142, 0]
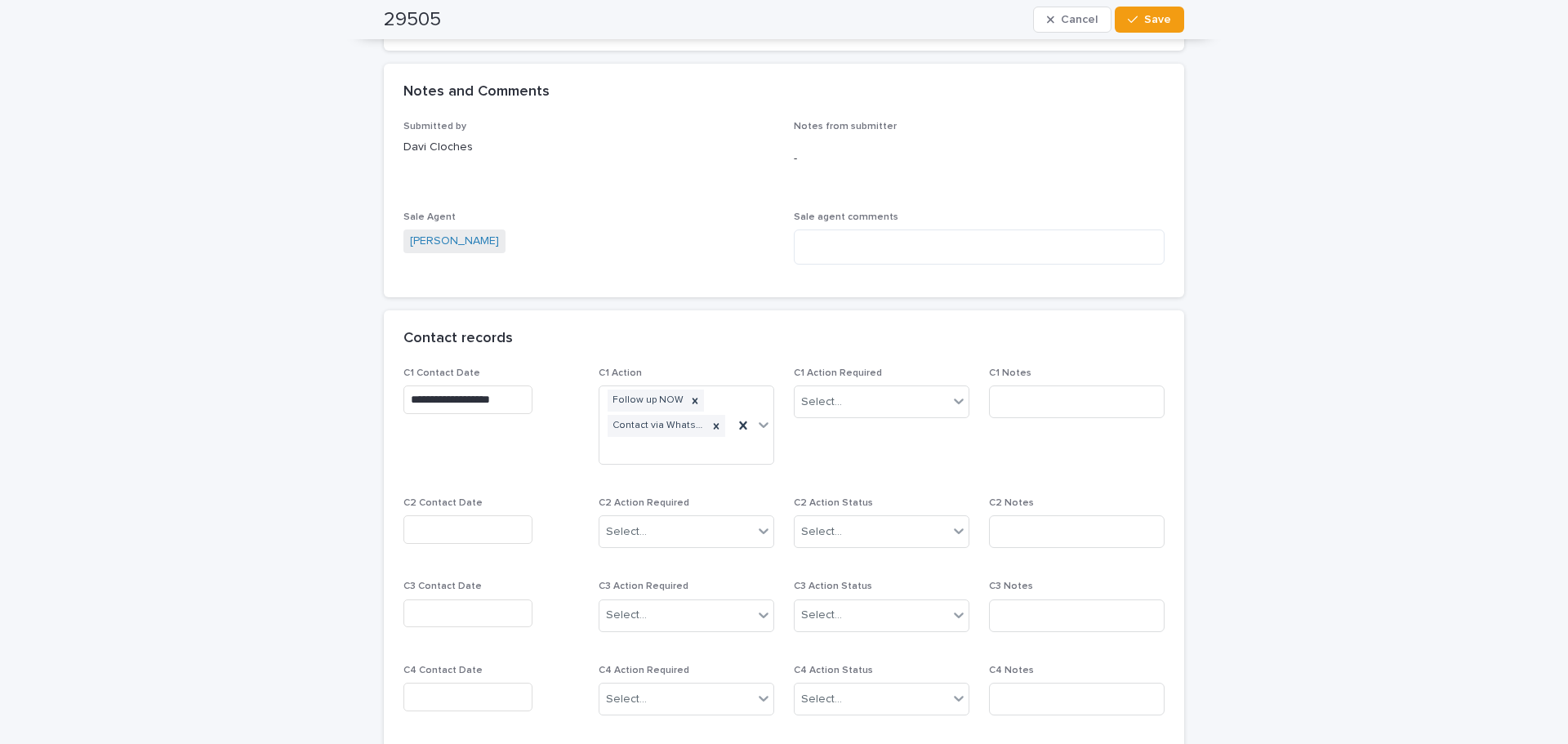
click at [468, 534] on input "text" at bounding box center [468, 529] width 129 height 29
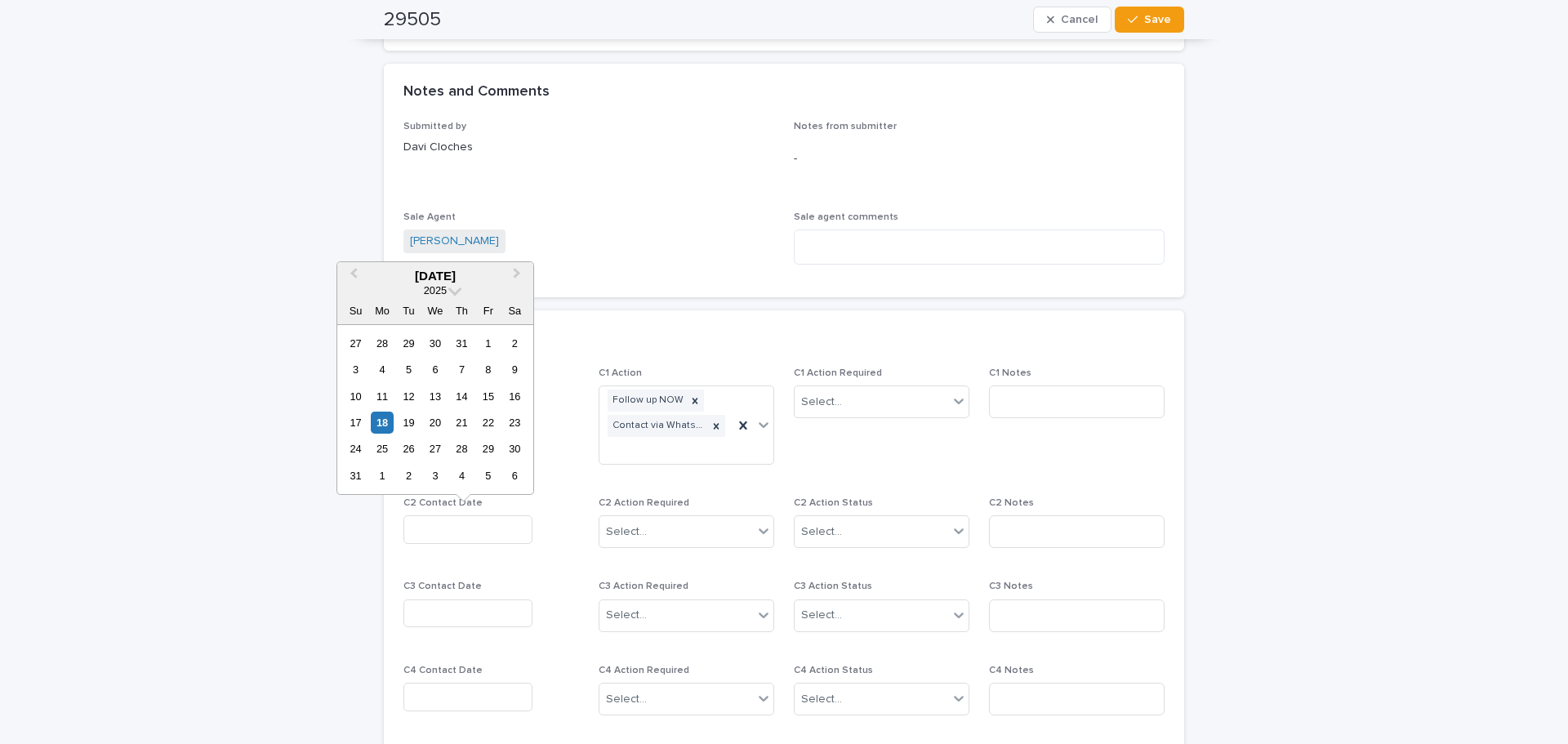
drag, startPoint x: 383, startPoint y: 425, endPoint x: 711, endPoint y: 558, distance: 353.9
click at [394, 426] on div "17 18 19 20 21 22 23" at bounding box center [435, 422] width 186 height 26
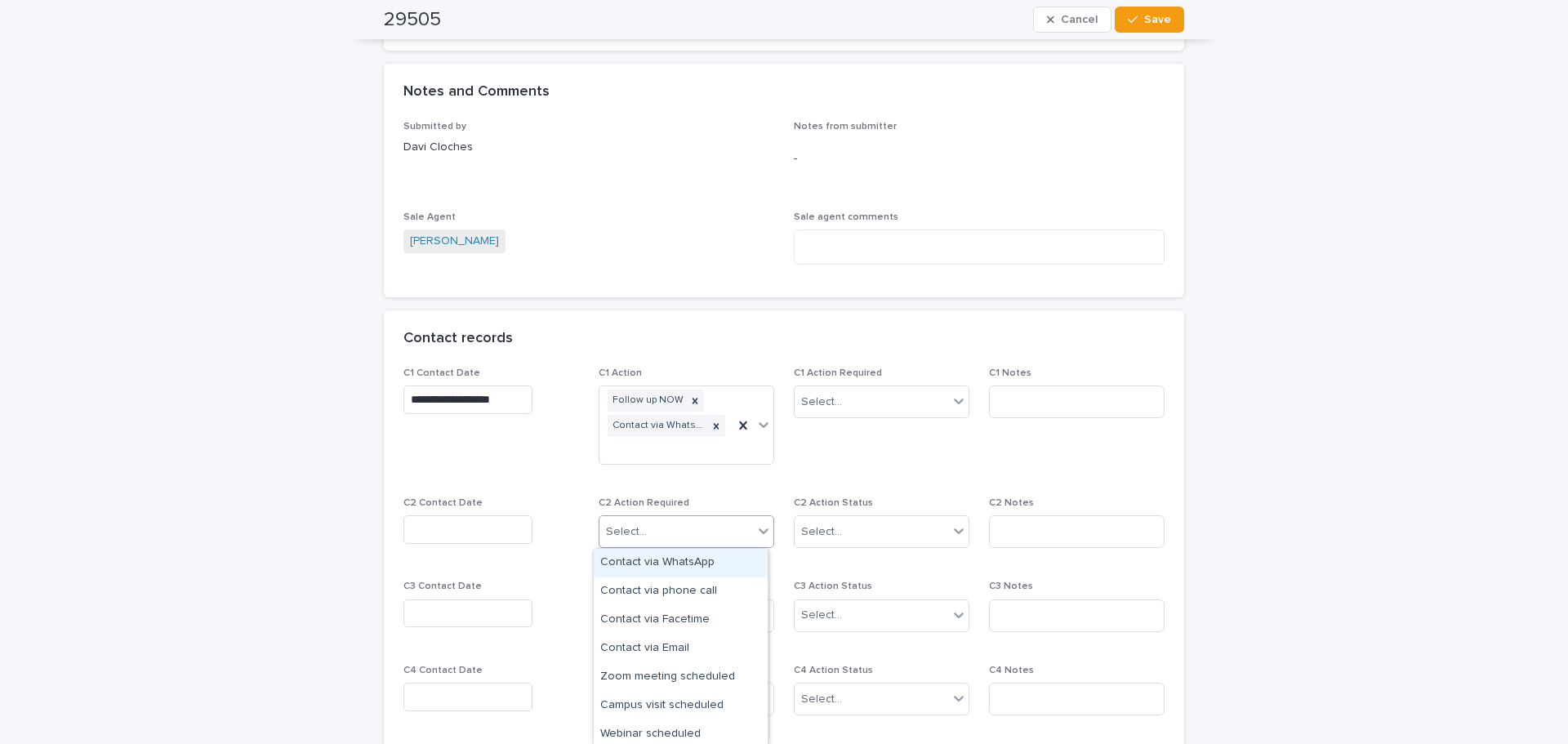
click at [697, 534] on div "Select..." at bounding box center [676, 531] width 153 height 27
click at [718, 619] on div "Contact via Facetime" at bounding box center [680, 619] width 174 height 29
click at [503, 520] on input "text" at bounding box center [468, 529] width 129 height 29
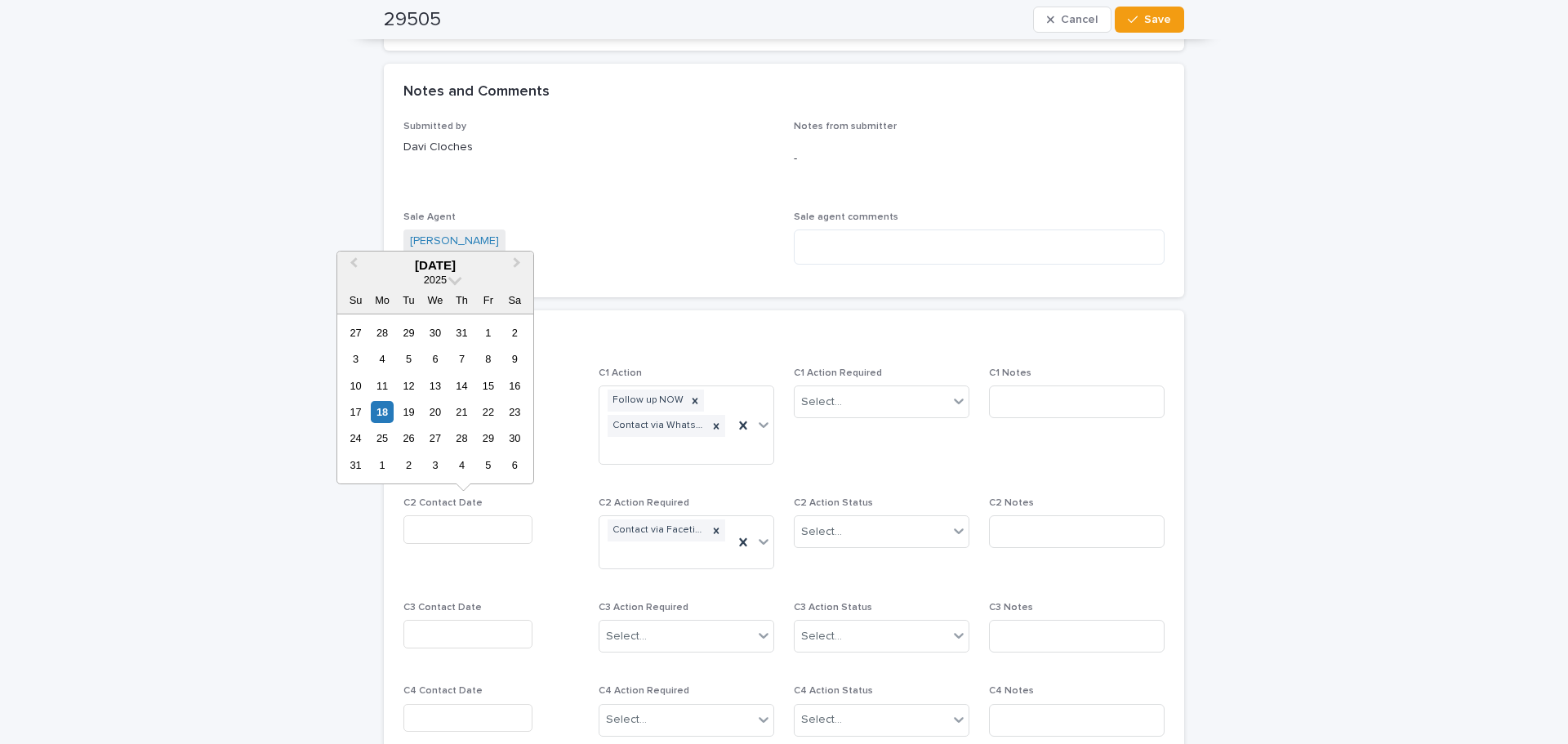
scroll to position [1153, 0]
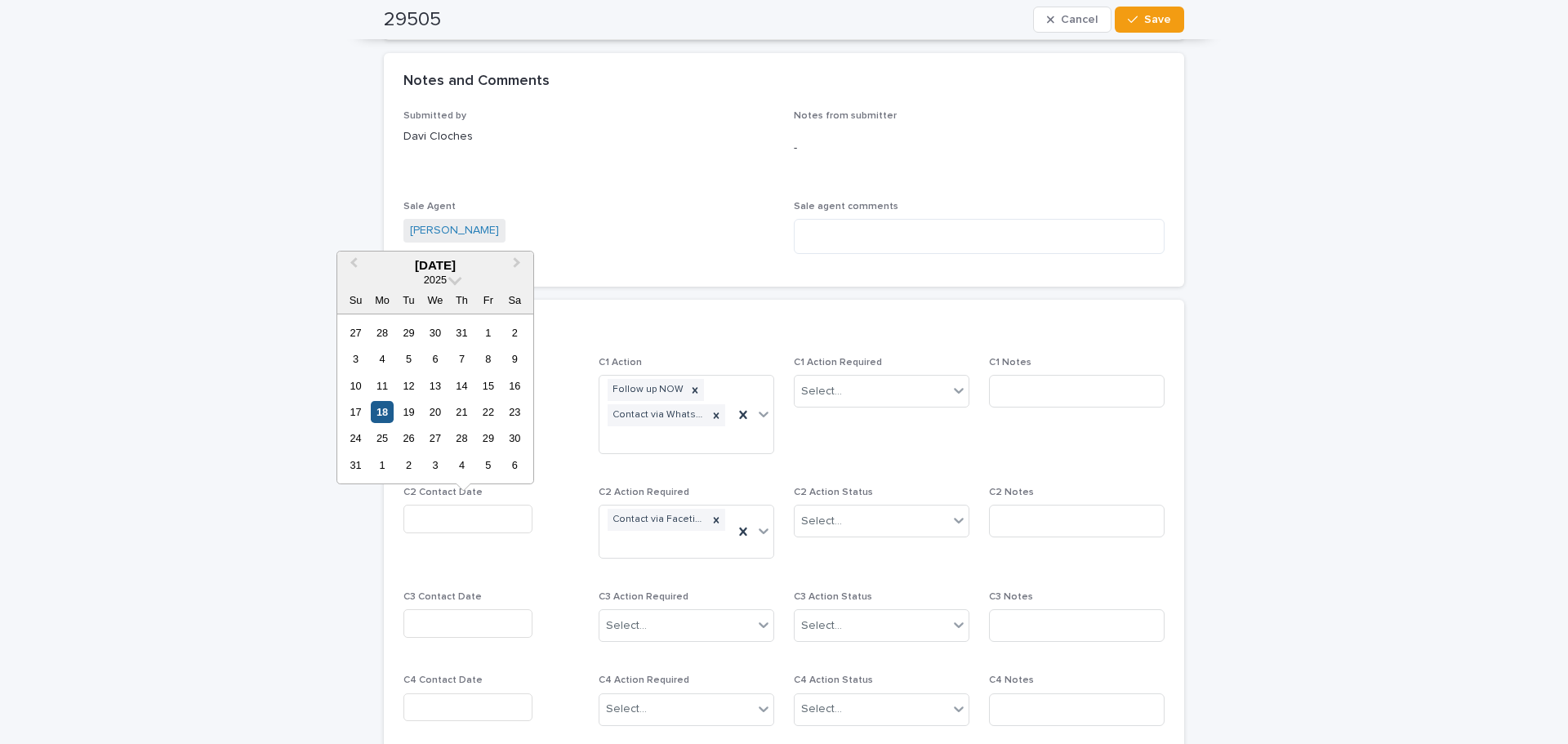
click at [390, 412] on div "18" at bounding box center [381, 412] width 22 height 22
type input "**********"
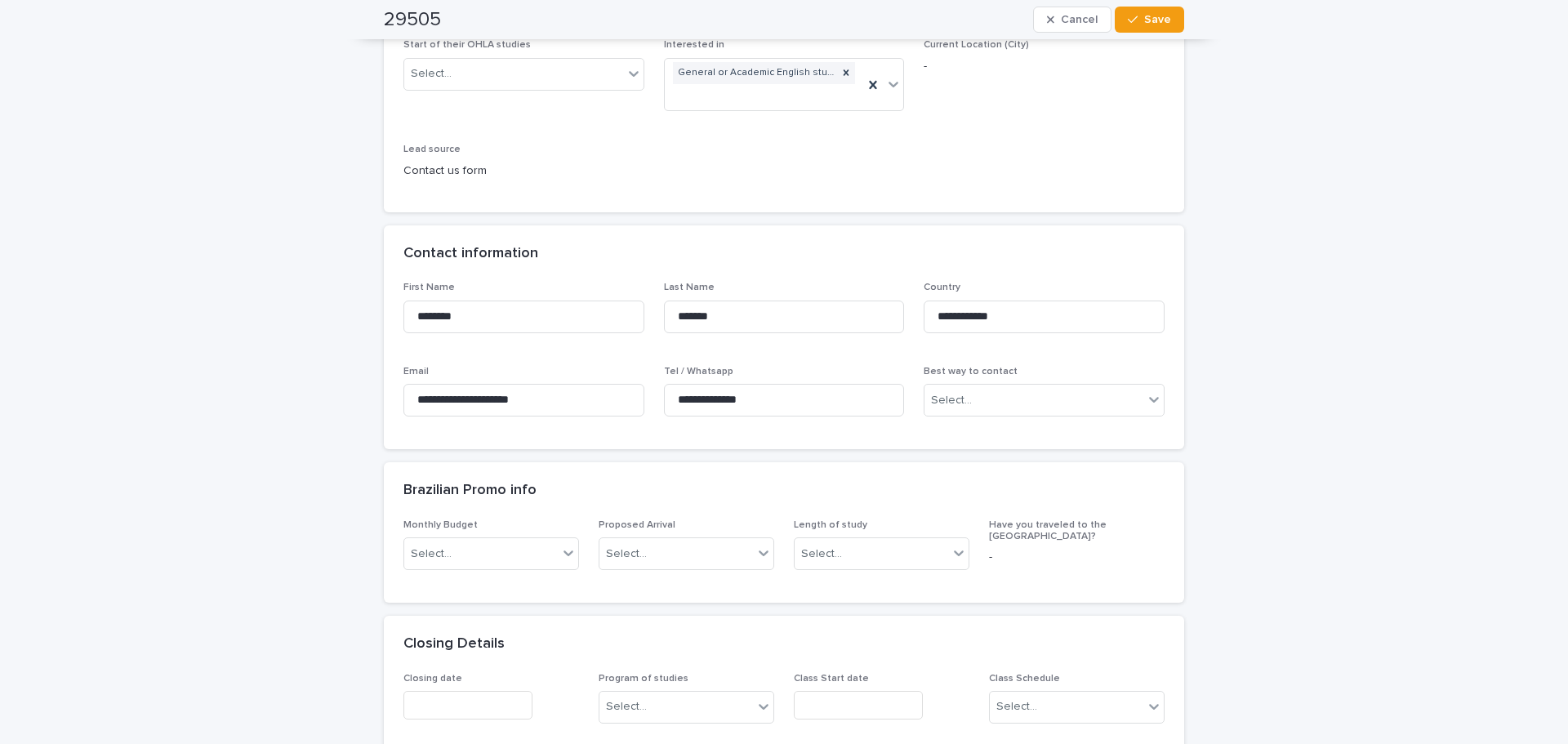
scroll to position [0, 0]
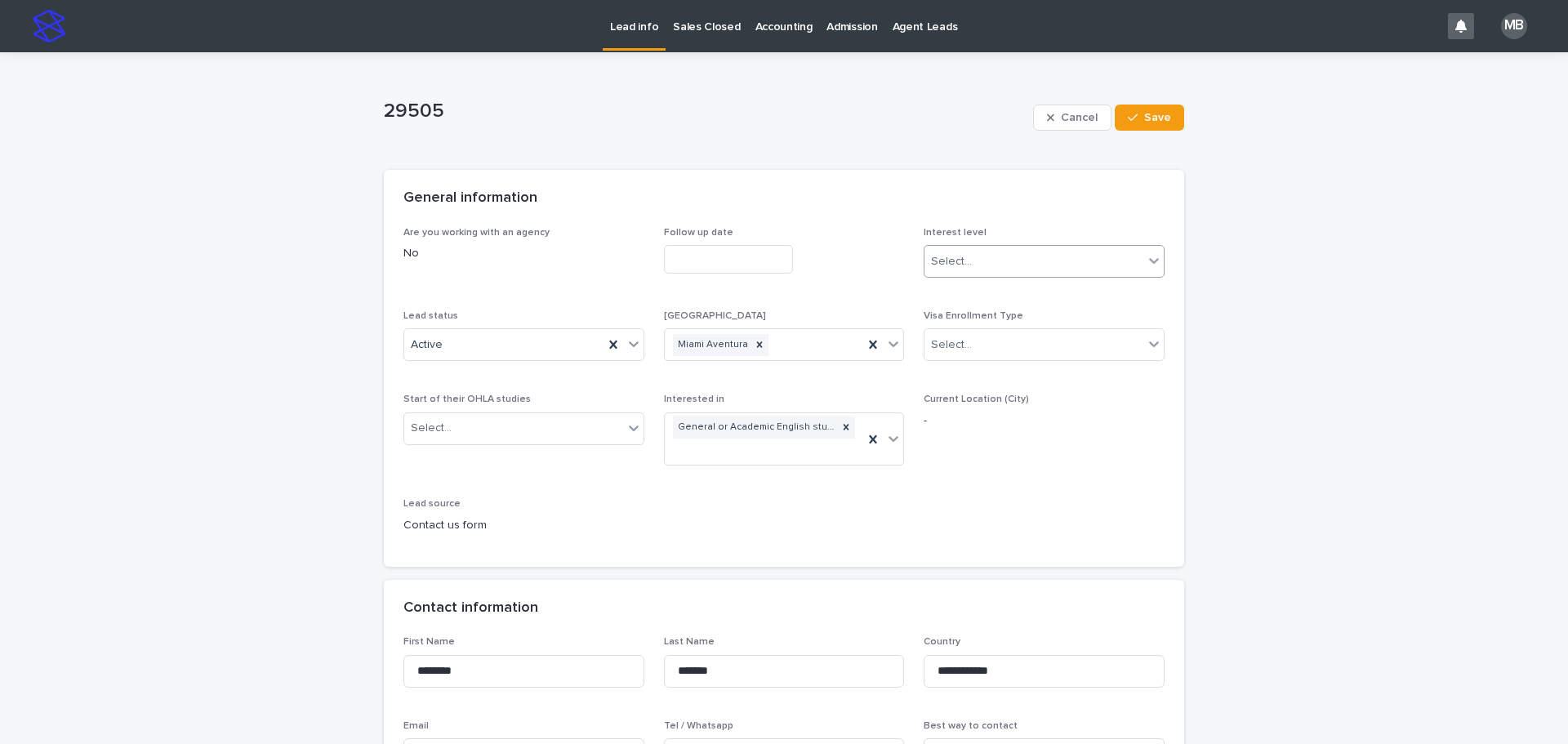
click at [989, 255] on div "Select..." at bounding box center [1033, 261] width 219 height 27
click at [999, 350] on div "Select..." at bounding box center [1033, 345] width 219 height 27
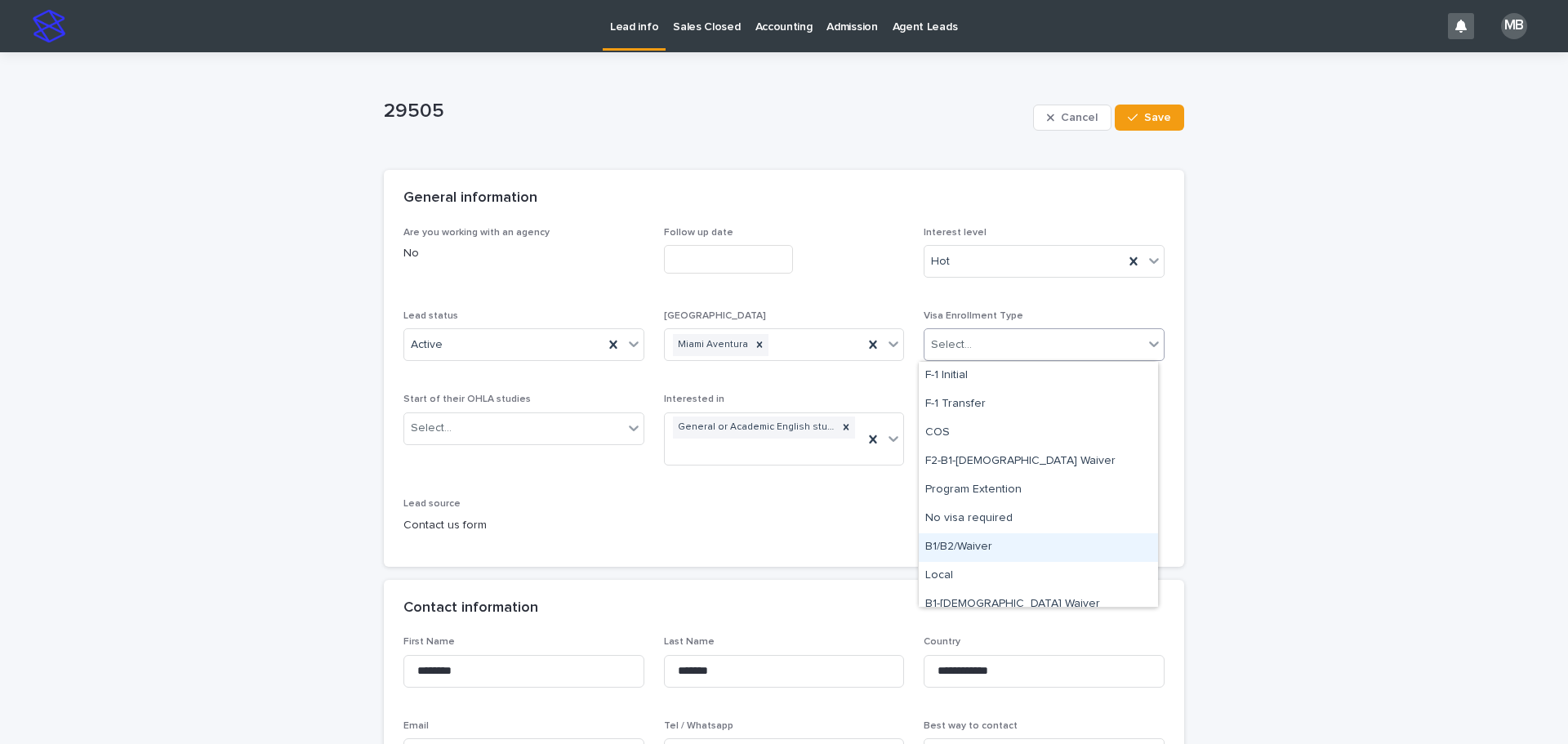
click at [1027, 544] on div "B1/B2/Waiver" at bounding box center [1038, 547] width 239 height 29
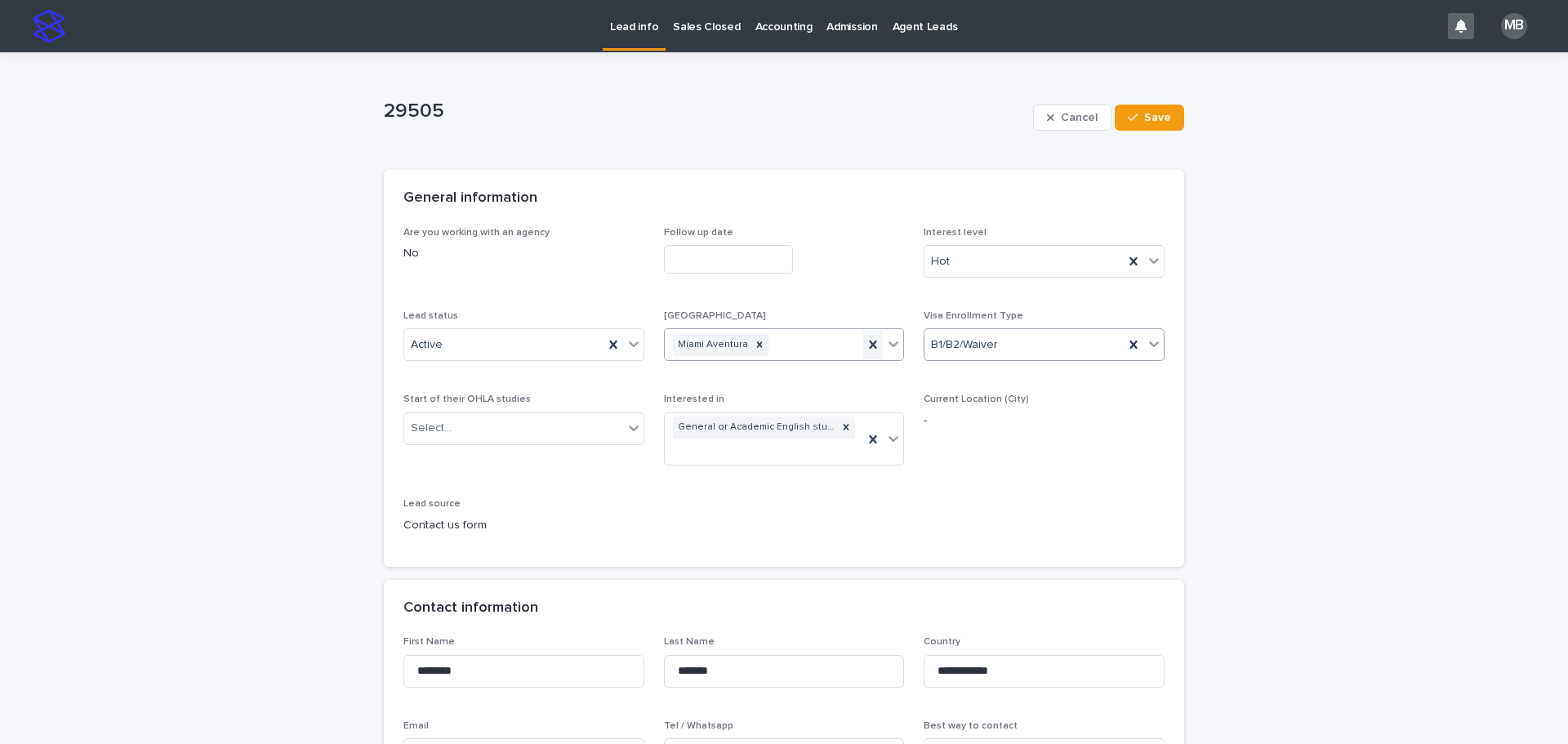
click at [870, 347] on icon at bounding box center [873, 345] width 7 height 8
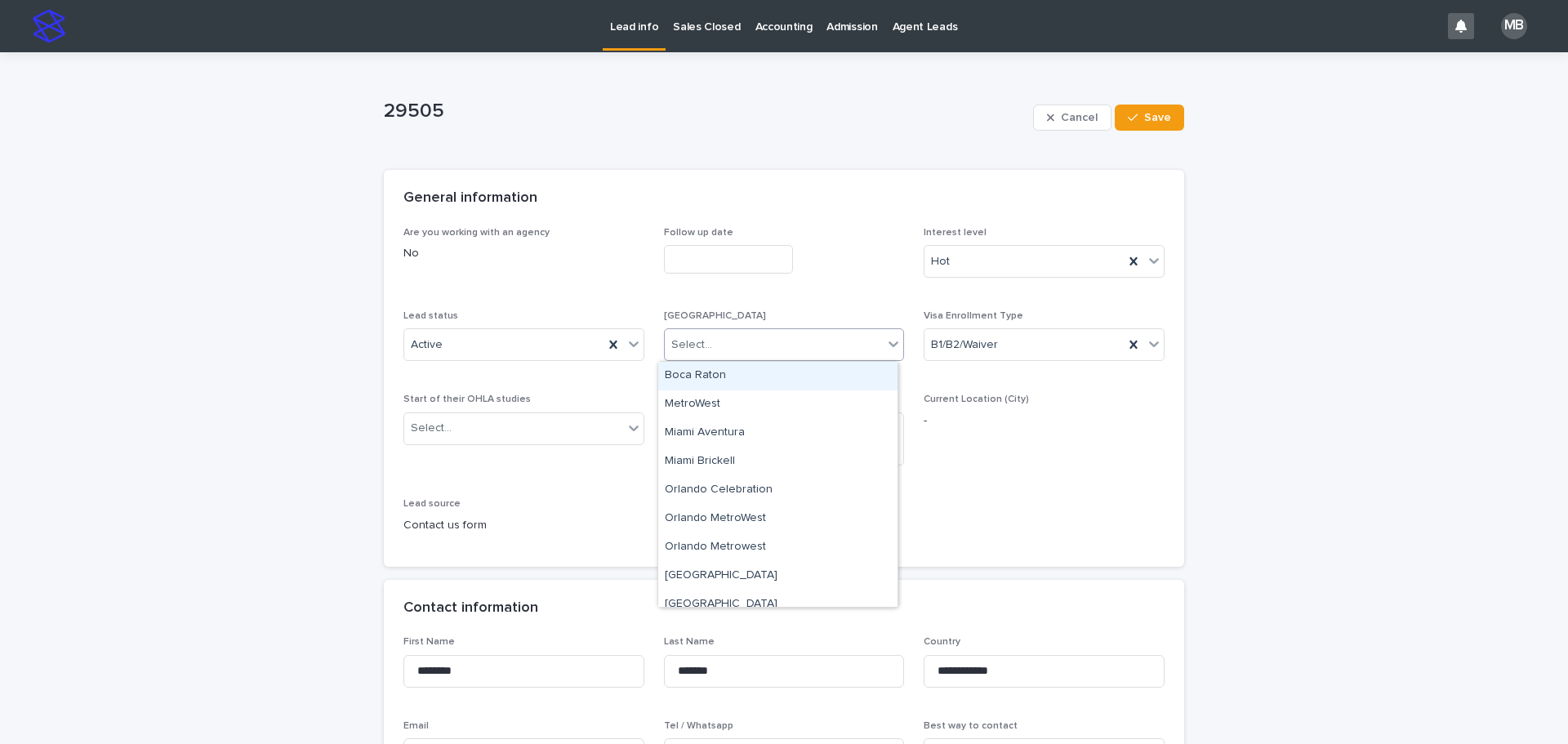
click at [890, 342] on icon at bounding box center [895, 345] width 10 height 6
click at [841, 376] on div "Boca Raton" at bounding box center [778, 375] width 239 height 29
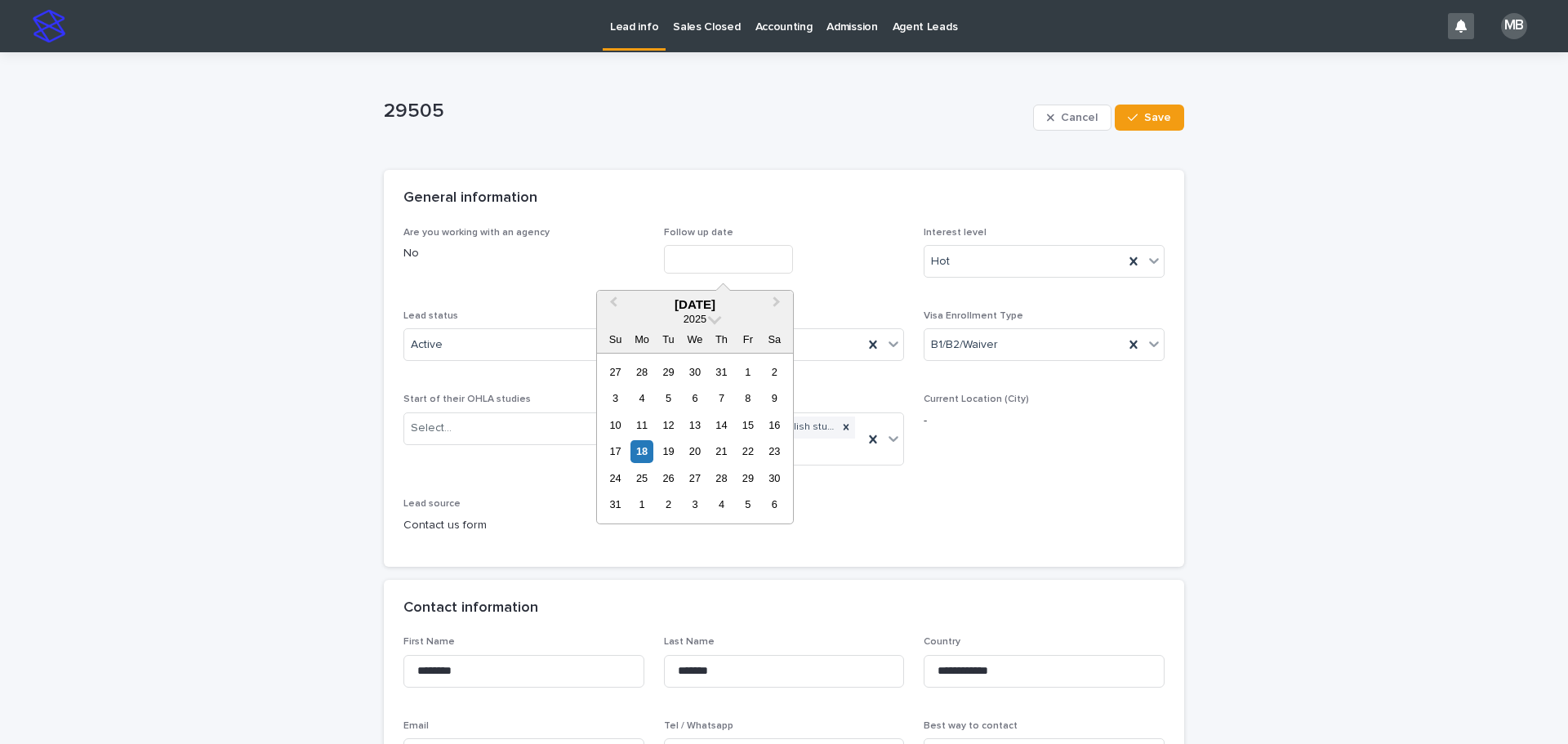
click at [763, 269] on input "text" at bounding box center [729, 259] width 129 height 29
click at [838, 275] on div "Follow up date" at bounding box center [785, 257] width 241 height 59
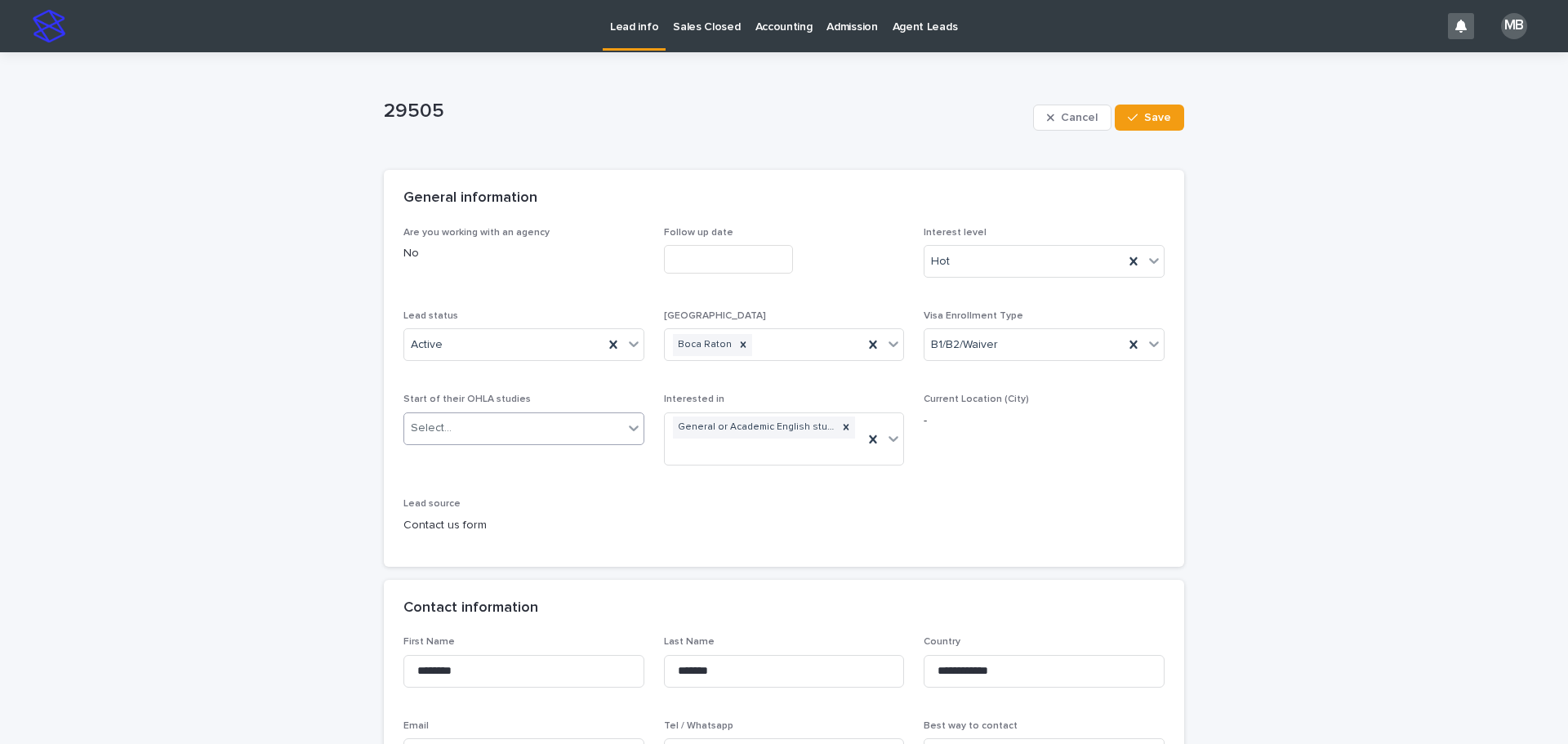
click at [513, 425] on div "Select..." at bounding box center [513, 428] width 219 height 27
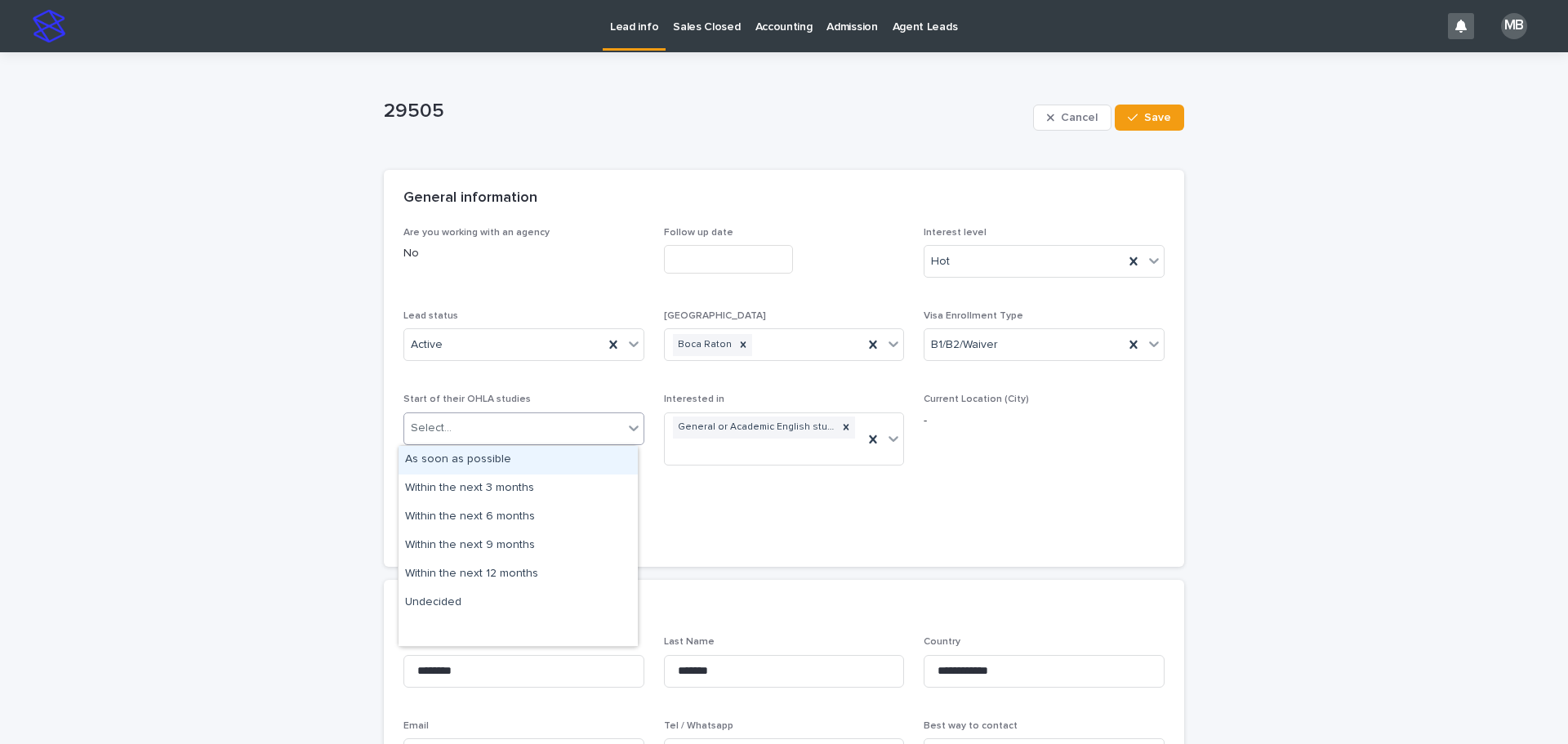
drag, startPoint x: 521, startPoint y: 460, endPoint x: 494, endPoint y: 464, distance: 27.3
click at [521, 460] on div "As soon as possible" at bounding box center [518, 459] width 239 height 29
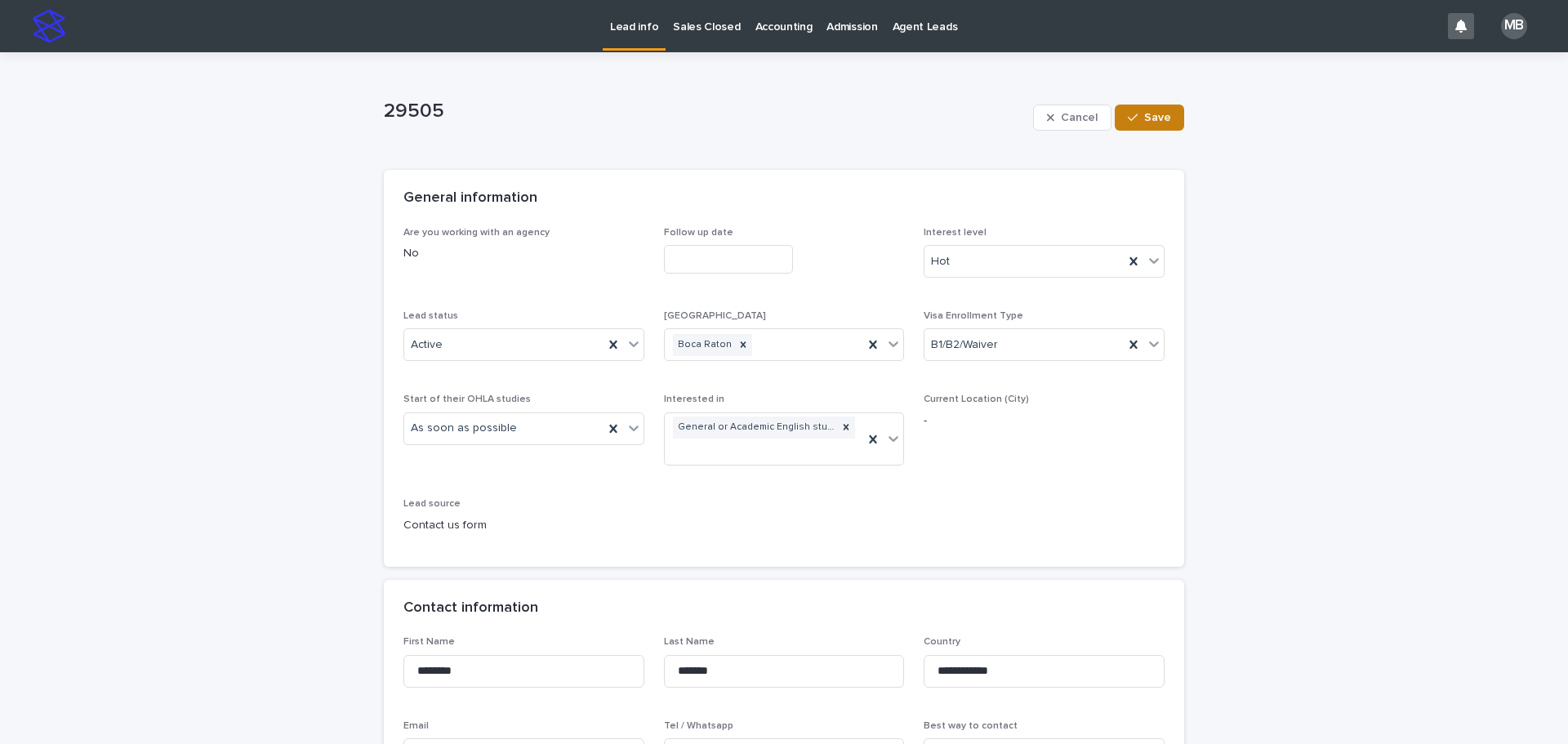
click at [1150, 107] on button "Save" at bounding box center [1150, 118] width 69 height 26
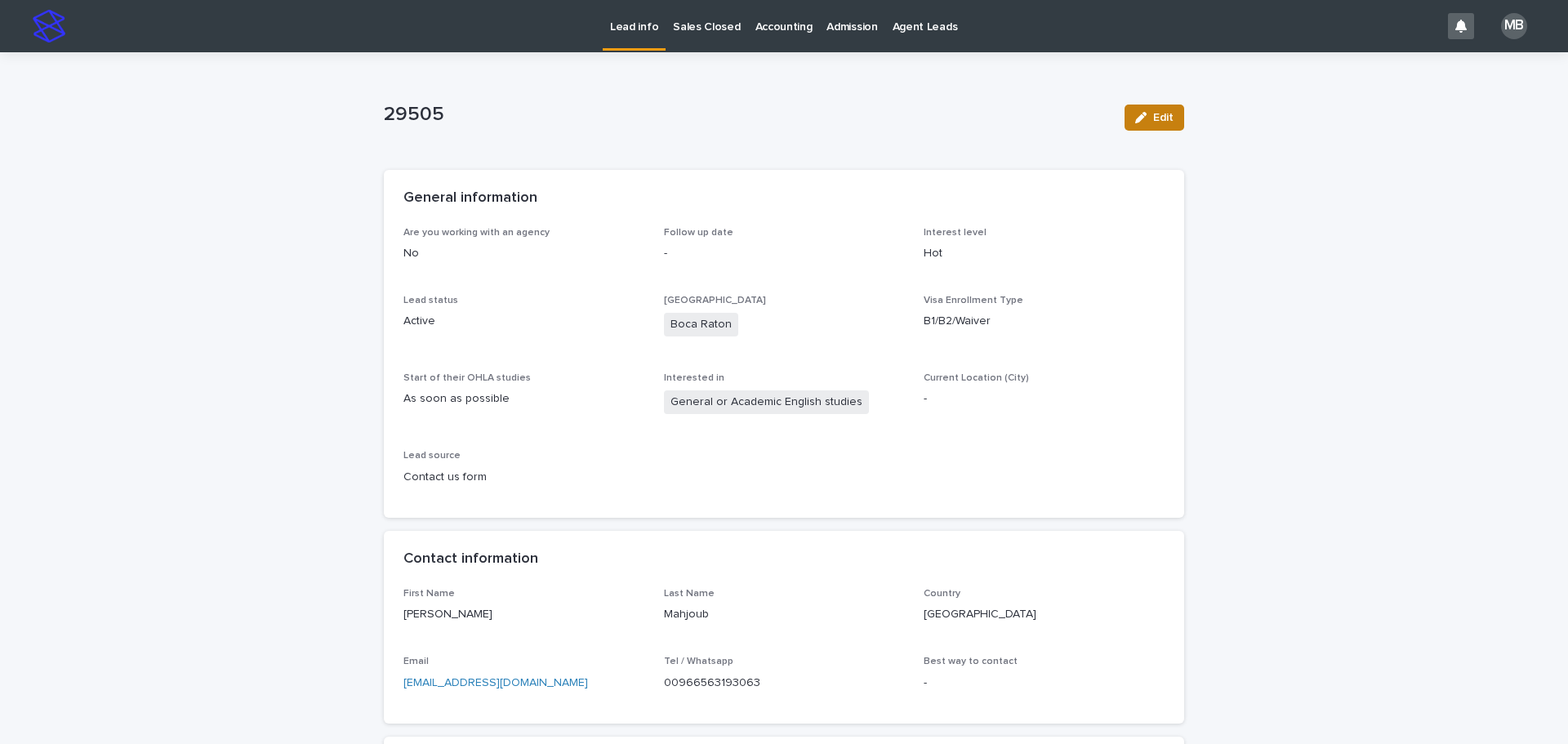
click at [1155, 125] on button "Edit" at bounding box center [1155, 118] width 59 height 26
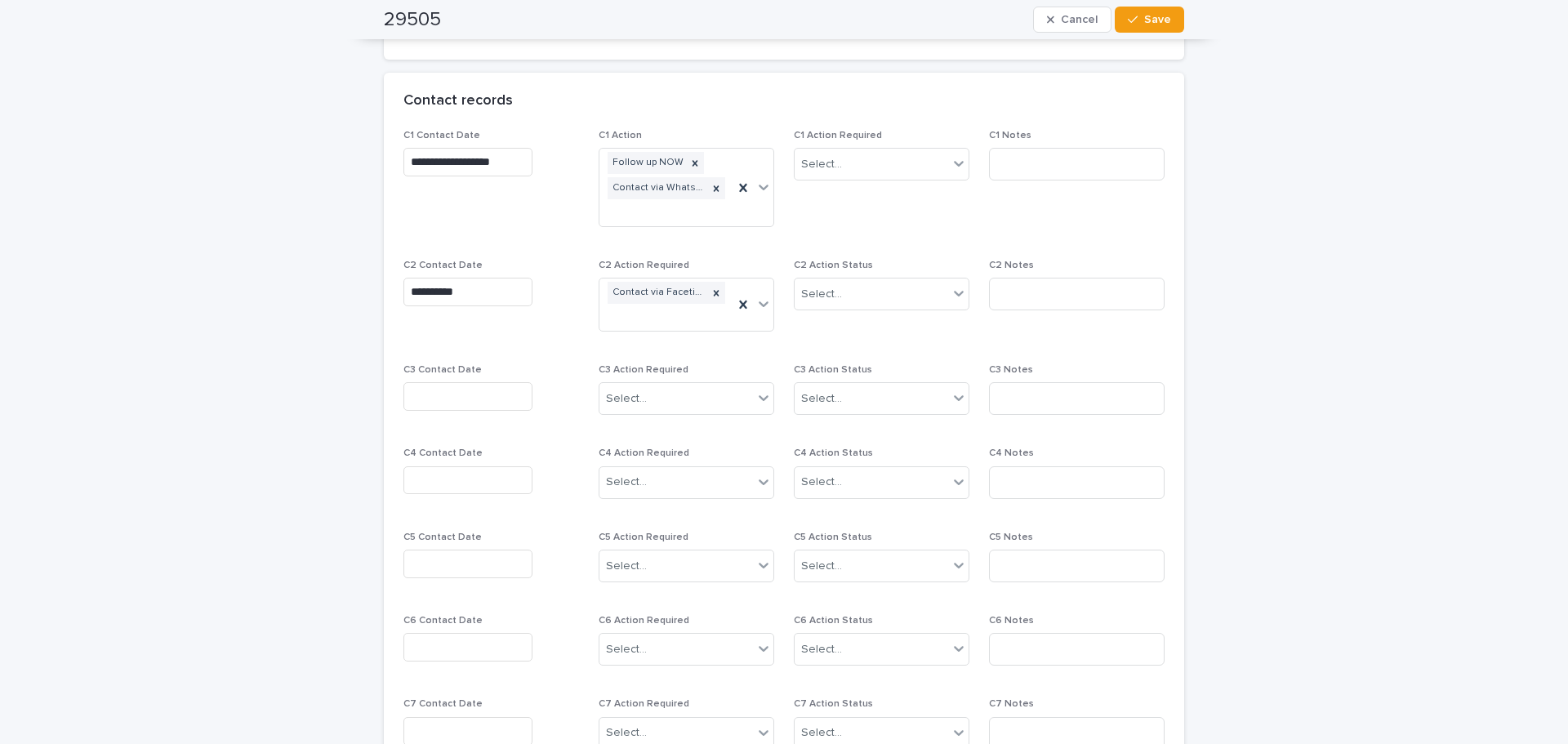
scroll to position [1387, 0]
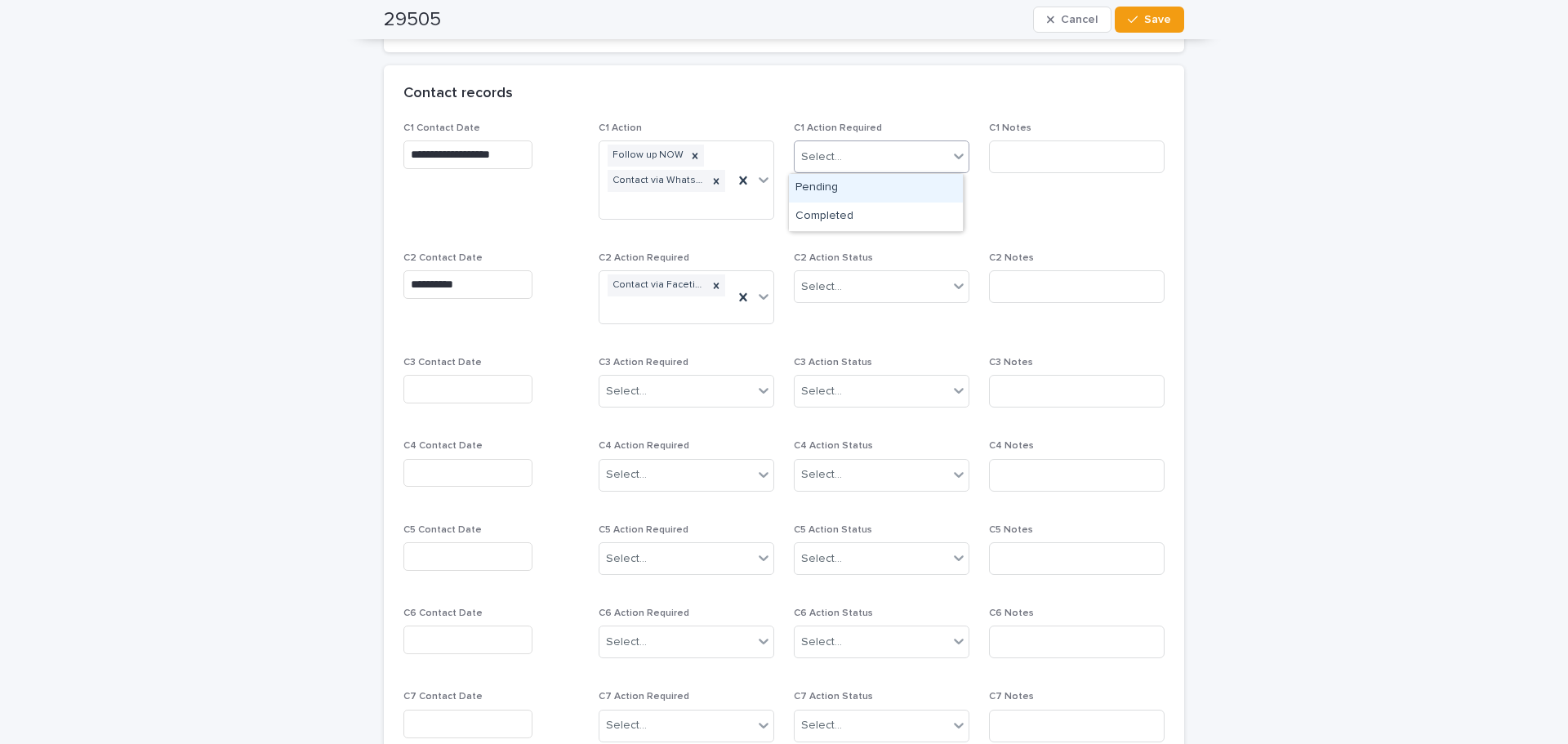
click at [951, 158] on icon at bounding box center [959, 156] width 17 height 16
click at [905, 211] on div "Completed" at bounding box center [876, 216] width 174 height 29
click at [880, 279] on div "Select..." at bounding box center [871, 287] width 153 height 27
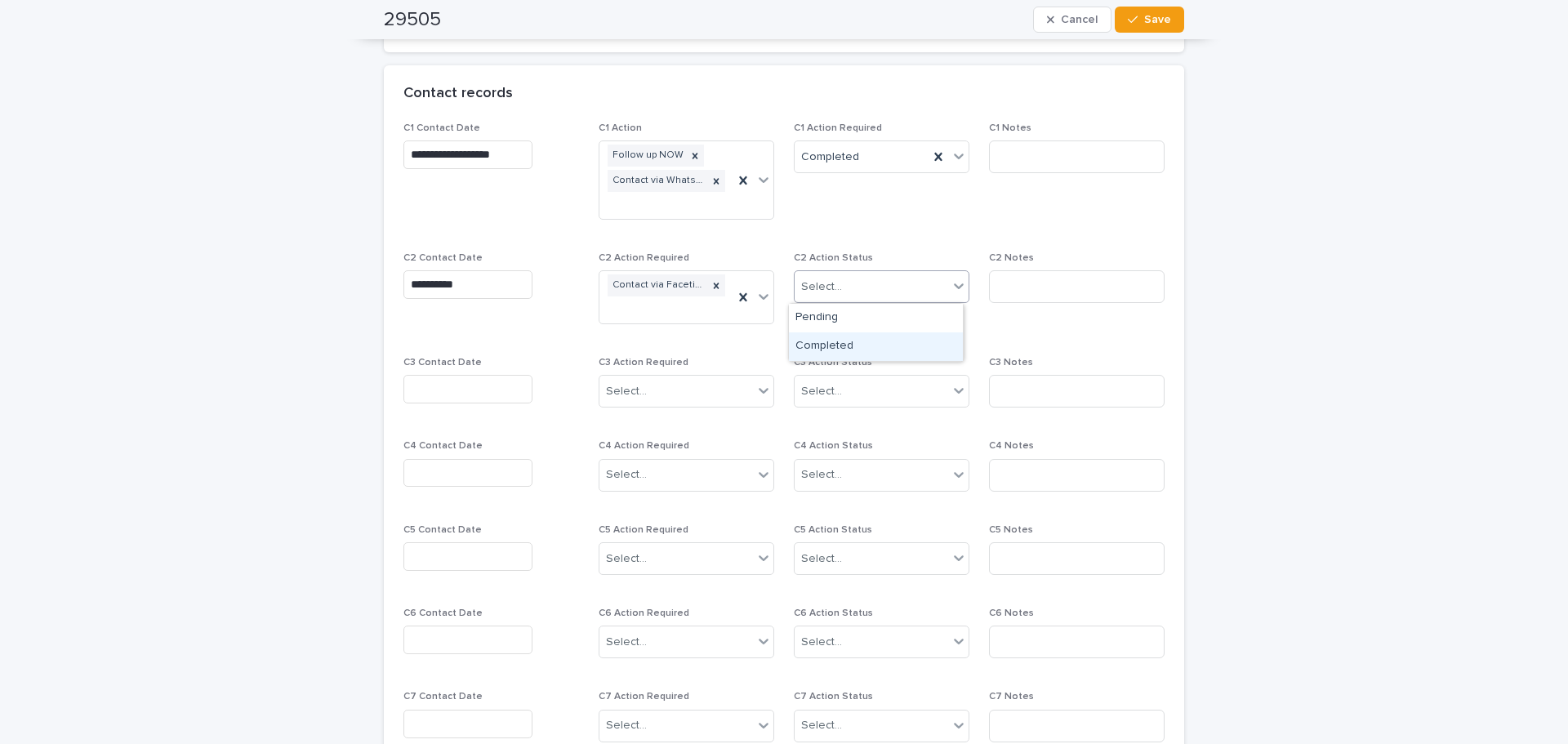
click at [869, 347] on div "Completed" at bounding box center [876, 346] width 174 height 29
click at [1137, 30] on button "Save" at bounding box center [1150, 20] width 69 height 26
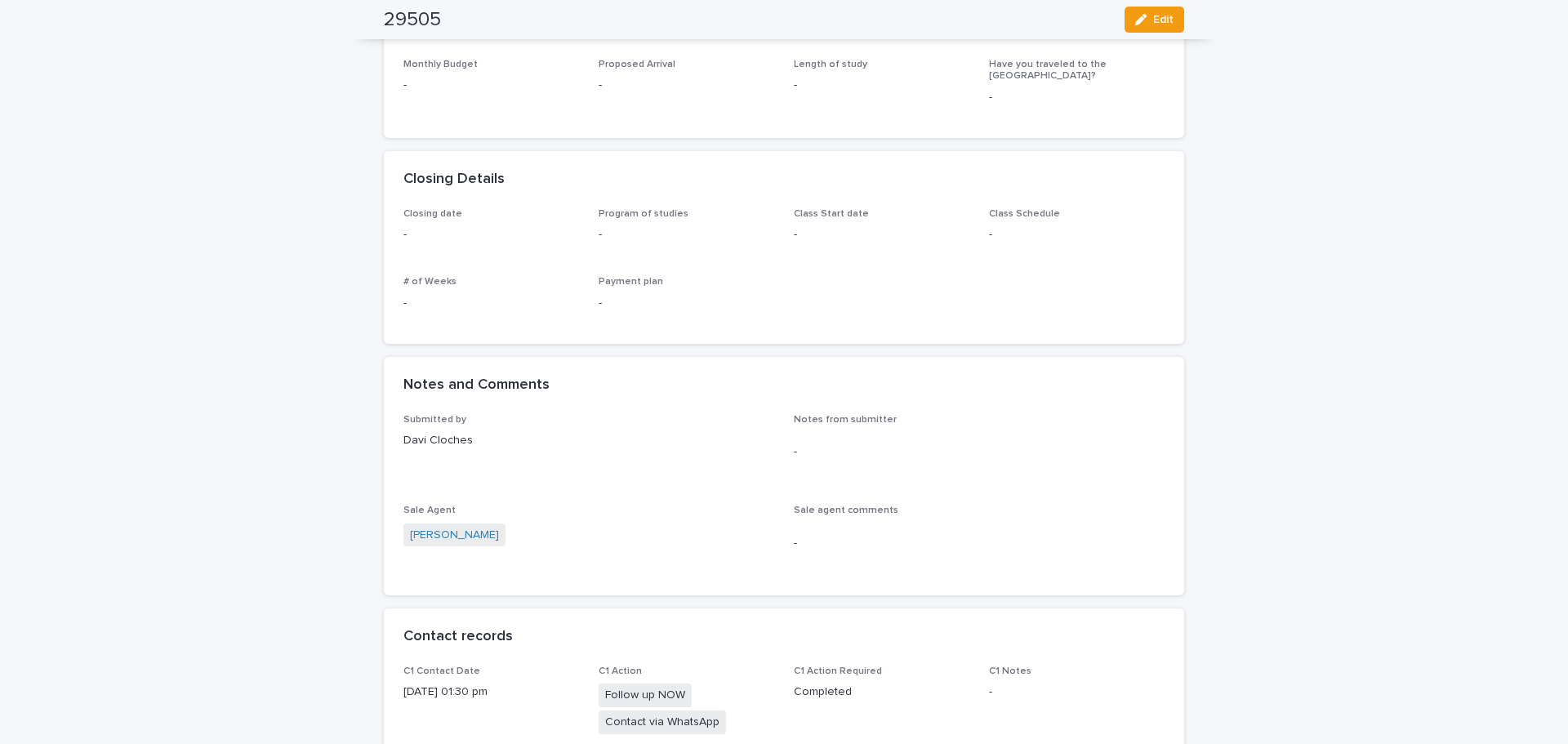
scroll to position [0, 0]
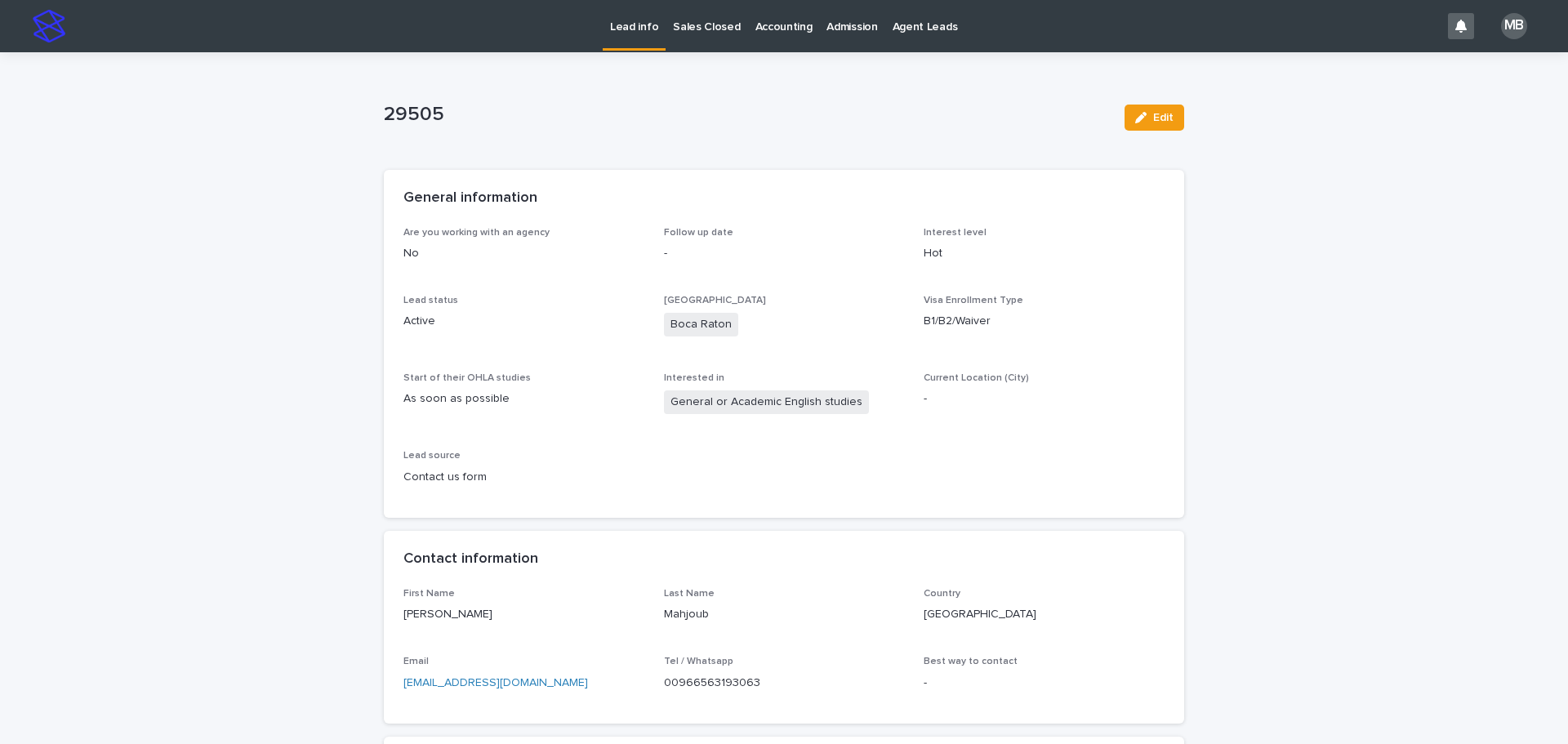
click at [638, 40] on link "Lead info" at bounding box center [634, 24] width 63 height 48
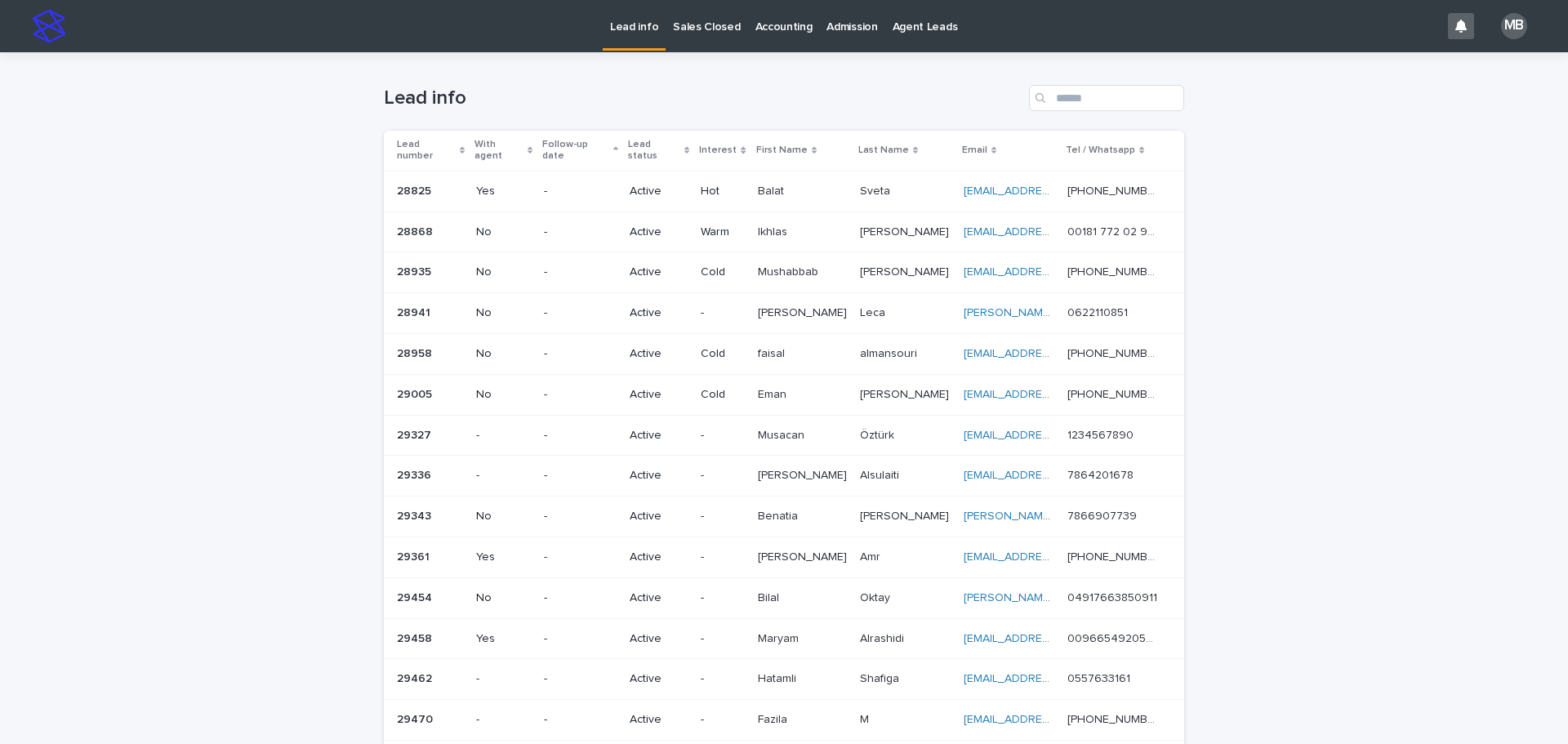
click at [456, 135] on div "Lead number" at bounding box center [431, 150] width 68 height 31
click at [323, 180] on div "Loading... Saving… Loading... Saving… Lead info Lead number With agent Follow-u…" at bounding box center [784, 689] width 1568 height 1274
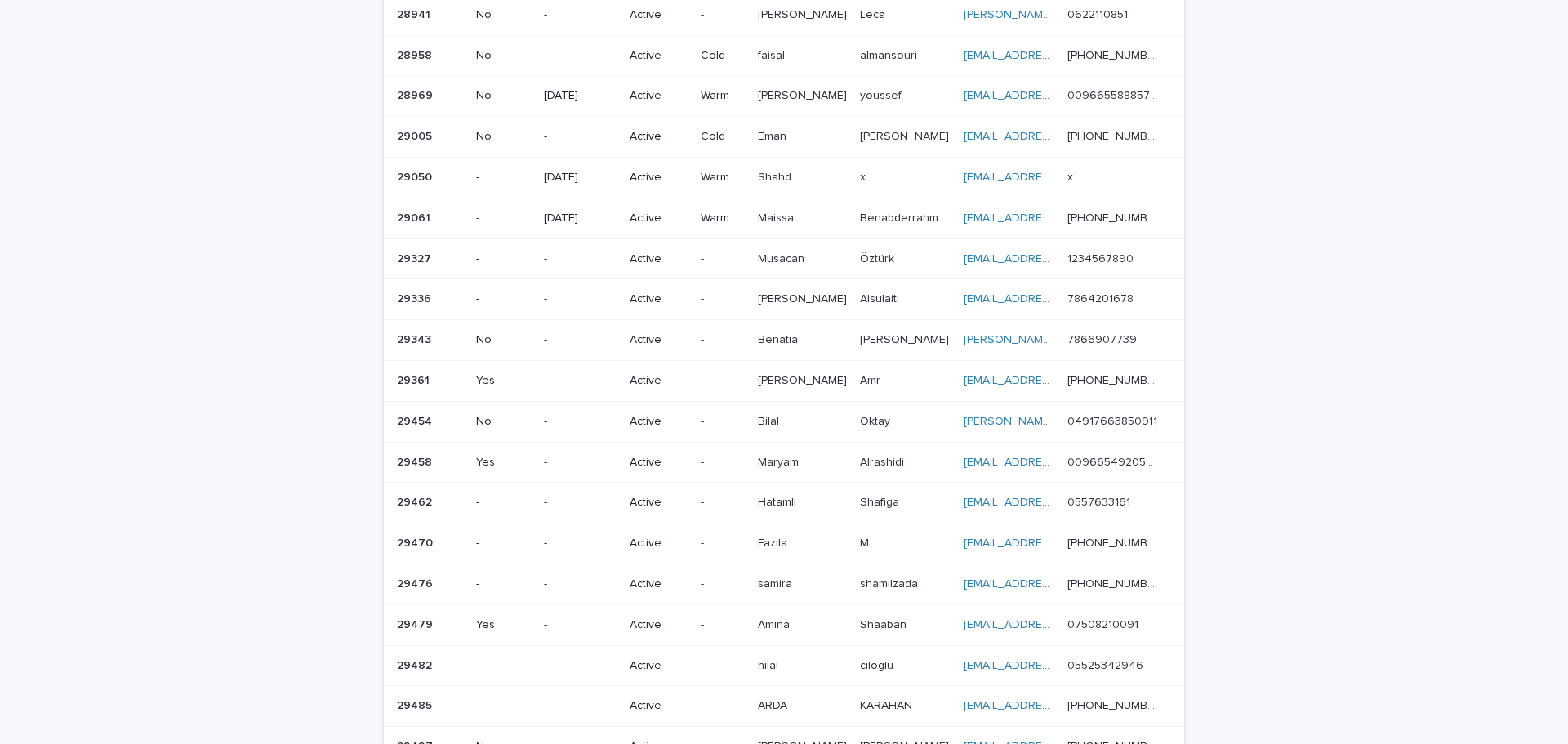
scroll to position [408, 0]
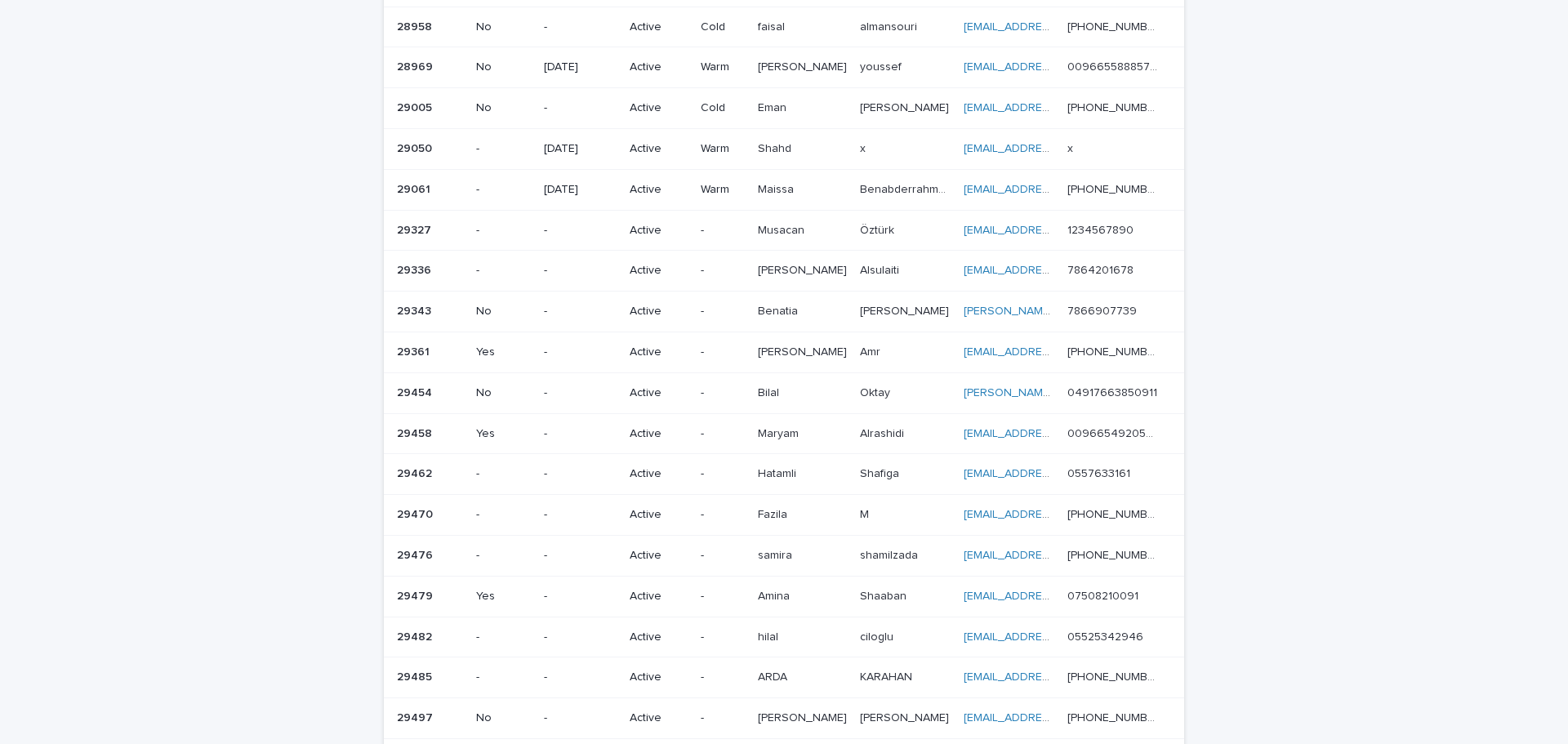
click at [1434, 567] on div "Loading... Saving… Loading... Saving… Lead info Lead number With agent Follow-u…" at bounding box center [784, 281] width 1568 height 1274
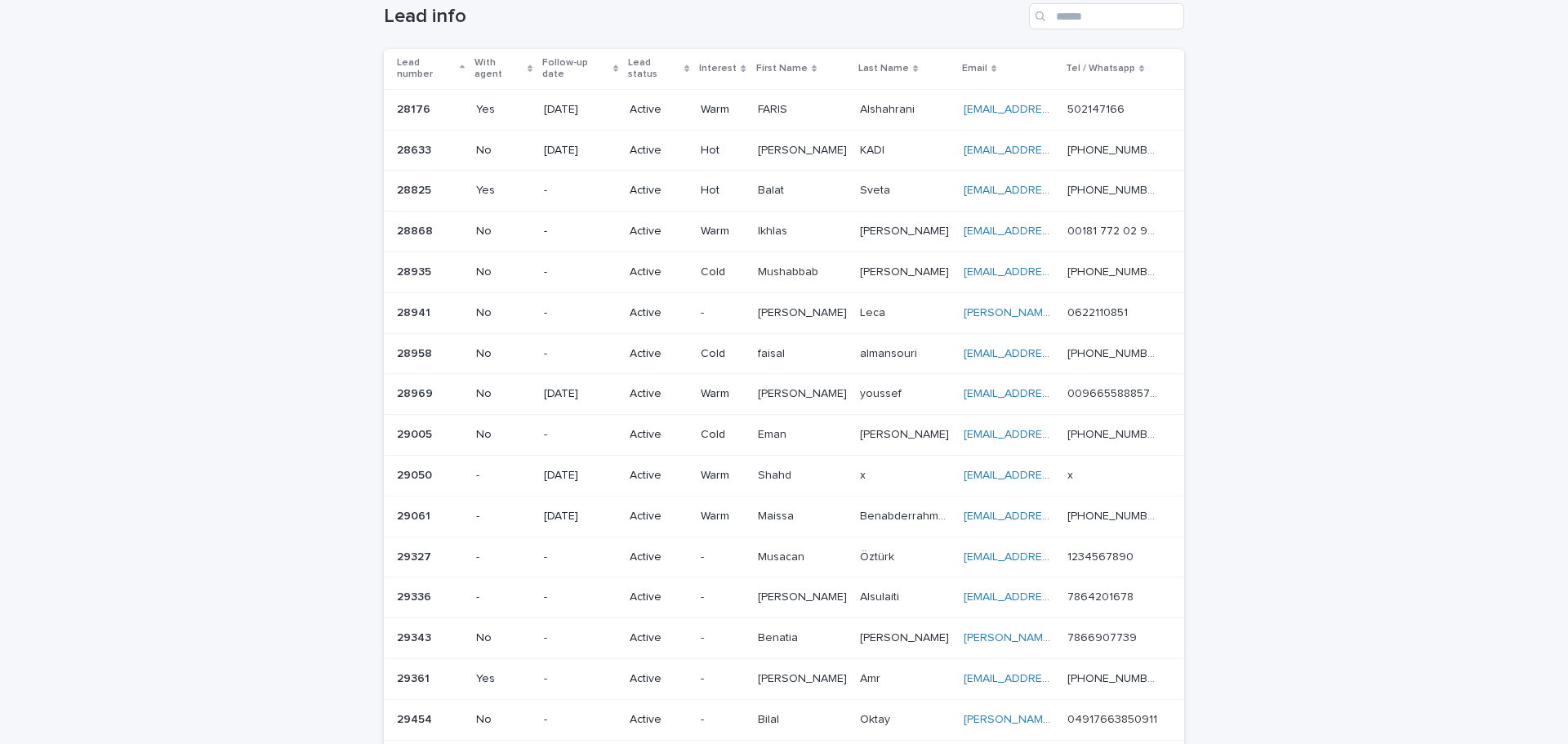
scroll to position [0, 0]
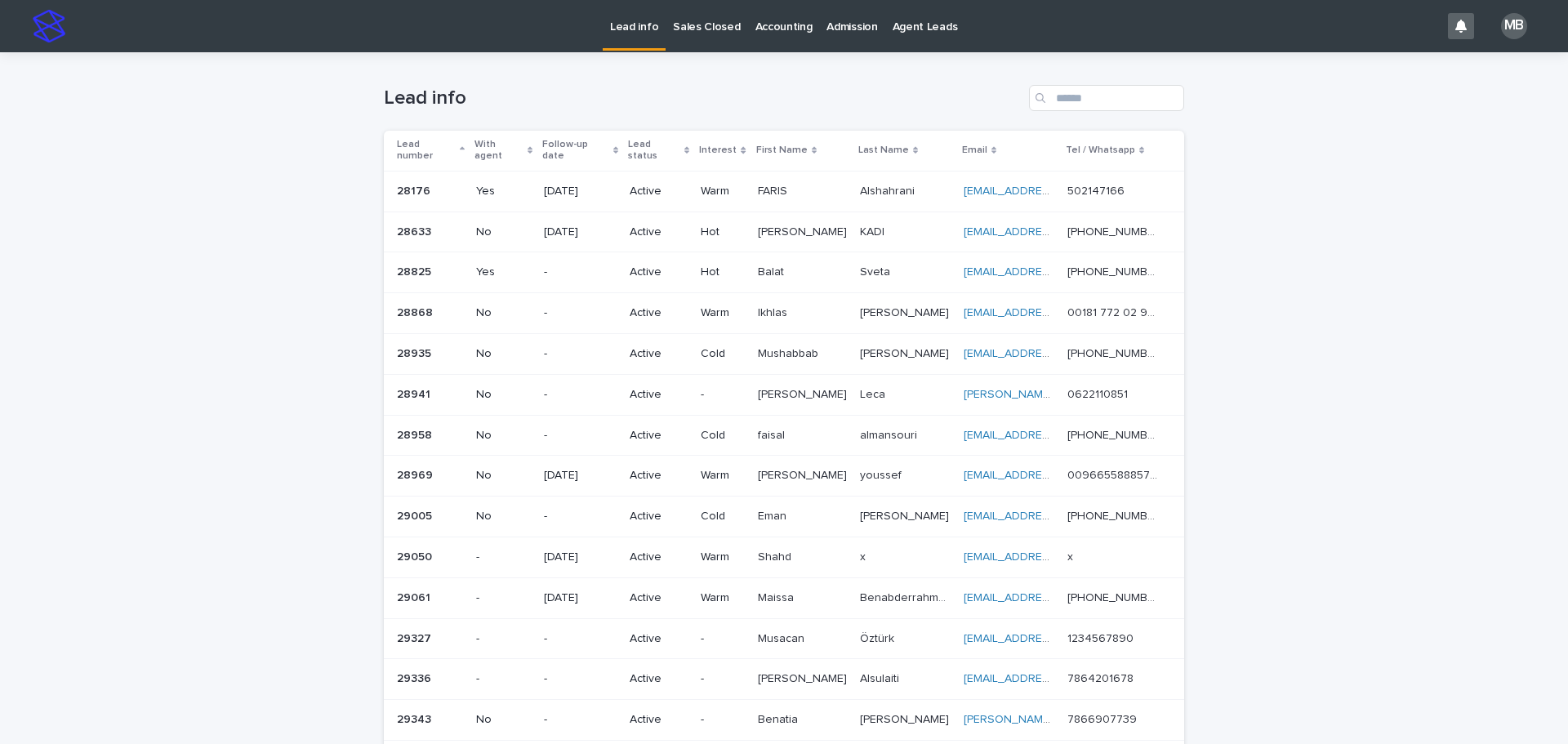
click at [677, 26] on p "Sales Closed" at bounding box center [706, 17] width 67 height 35
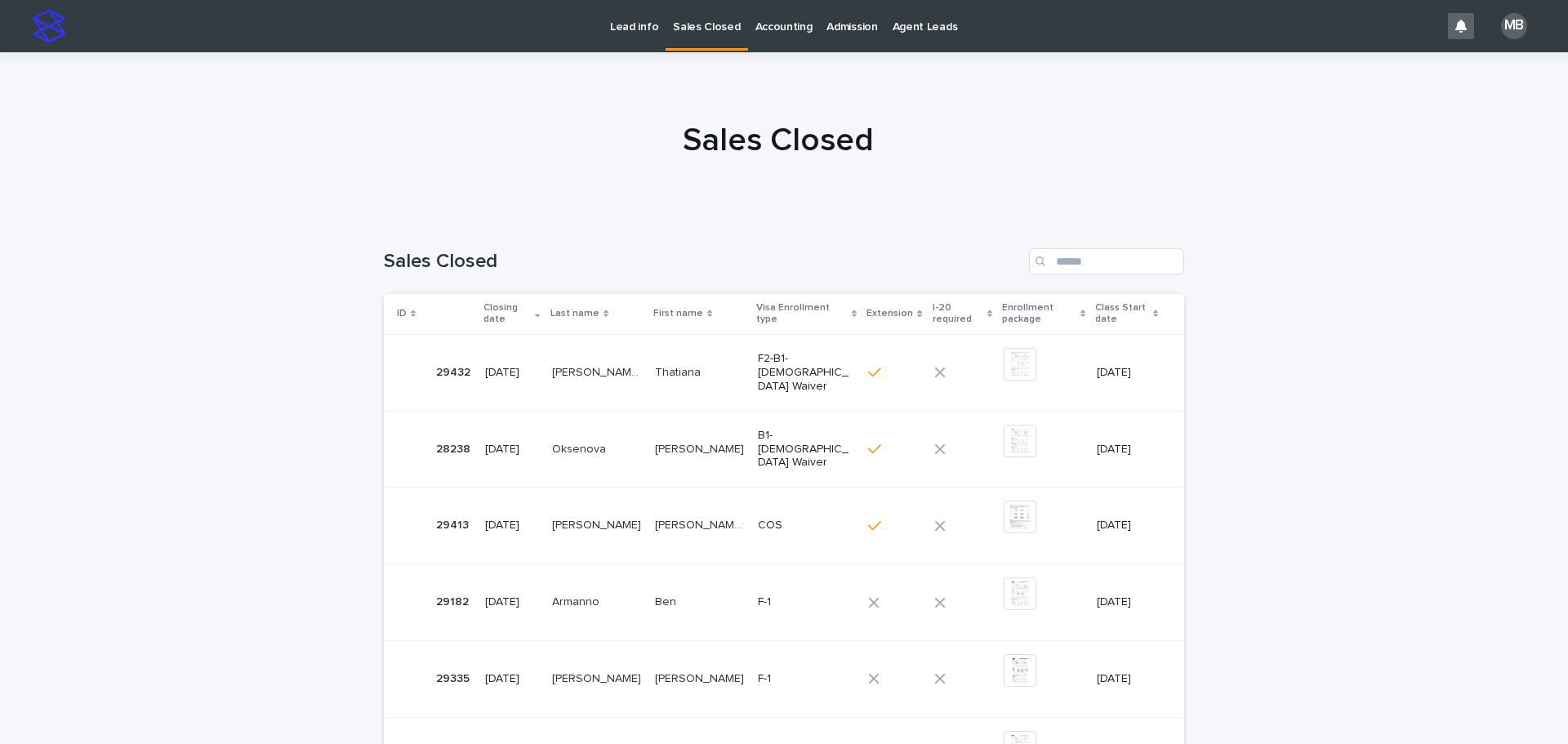
click at [609, 25] on div "Lead info" at bounding box center [634, 17] width 63 height 35
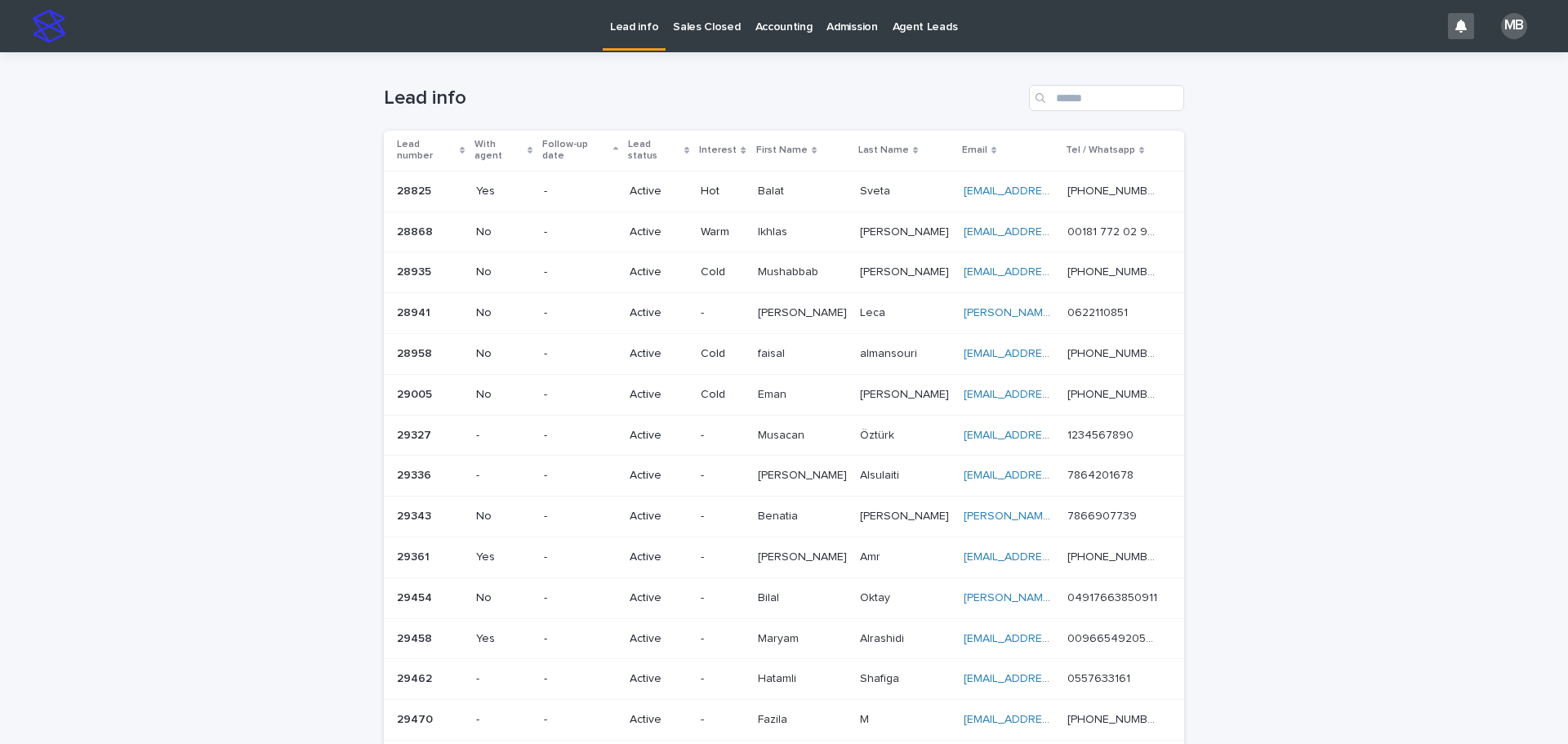
click at [706, 94] on h1 "Lead info" at bounding box center [703, 98] width 639 height 24
